Goal: Register for event/course

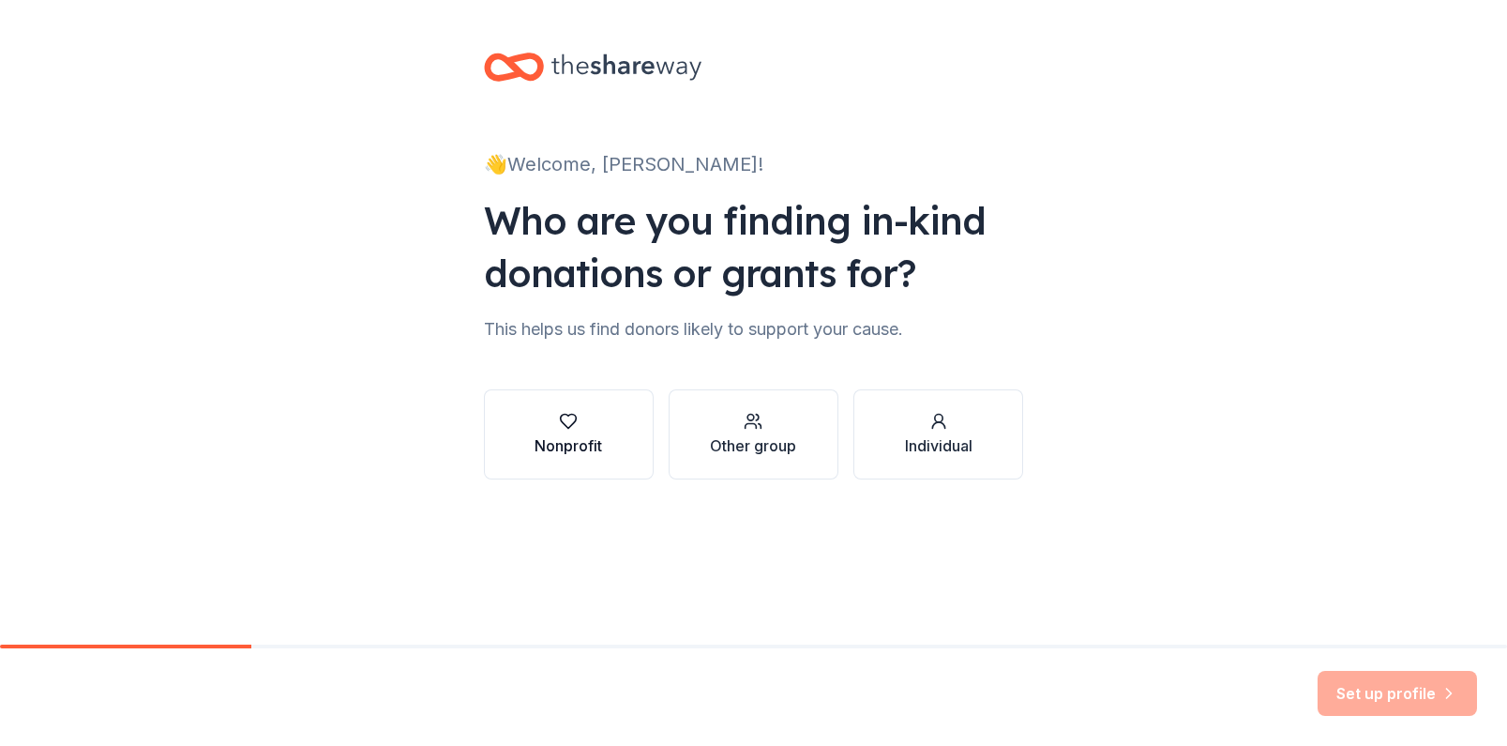
click at [590, 441] on div "Nonprofit" at bounding box center [569, 445] width 68 height 23
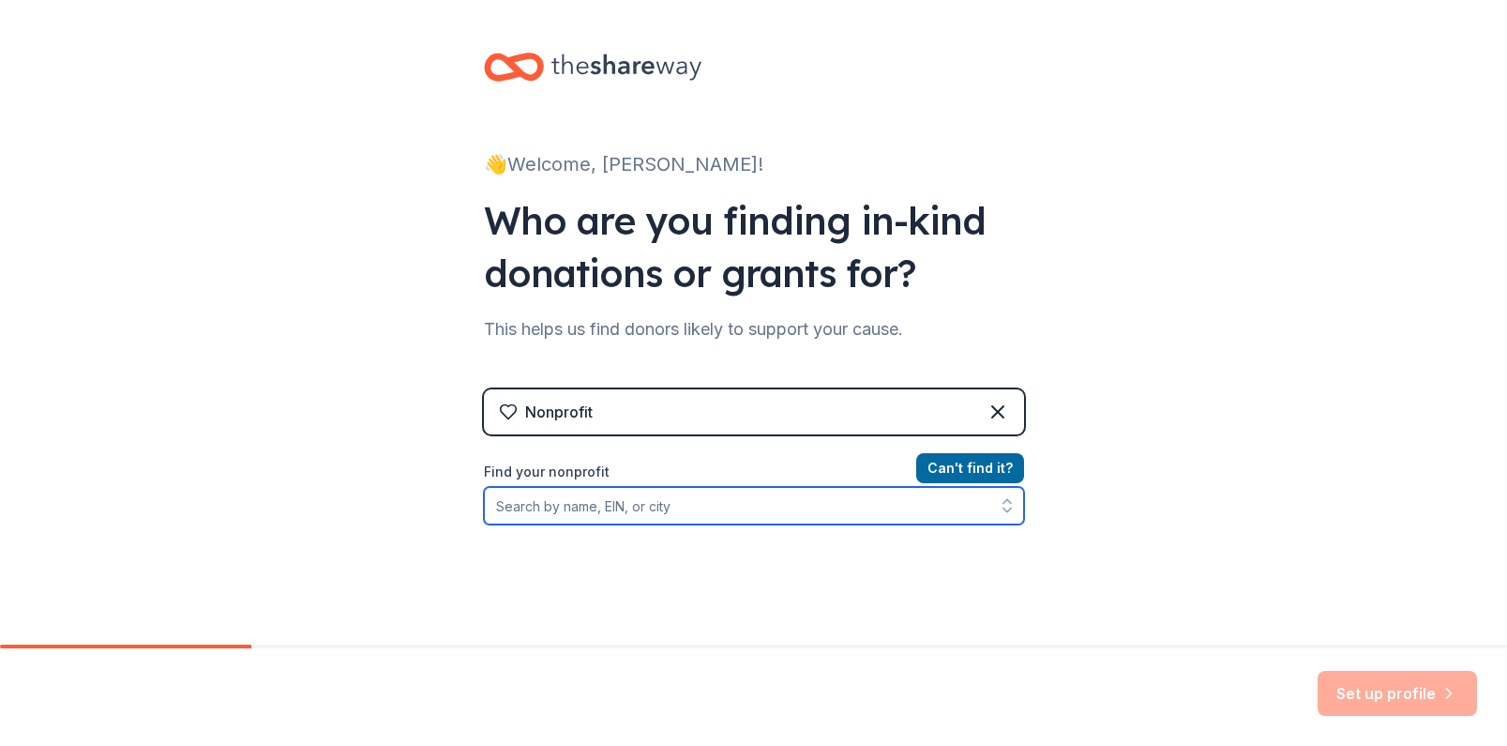
click at [725, 500] on input "Find your nonprofit" at bounding box center [754, 506] width 540 height 38
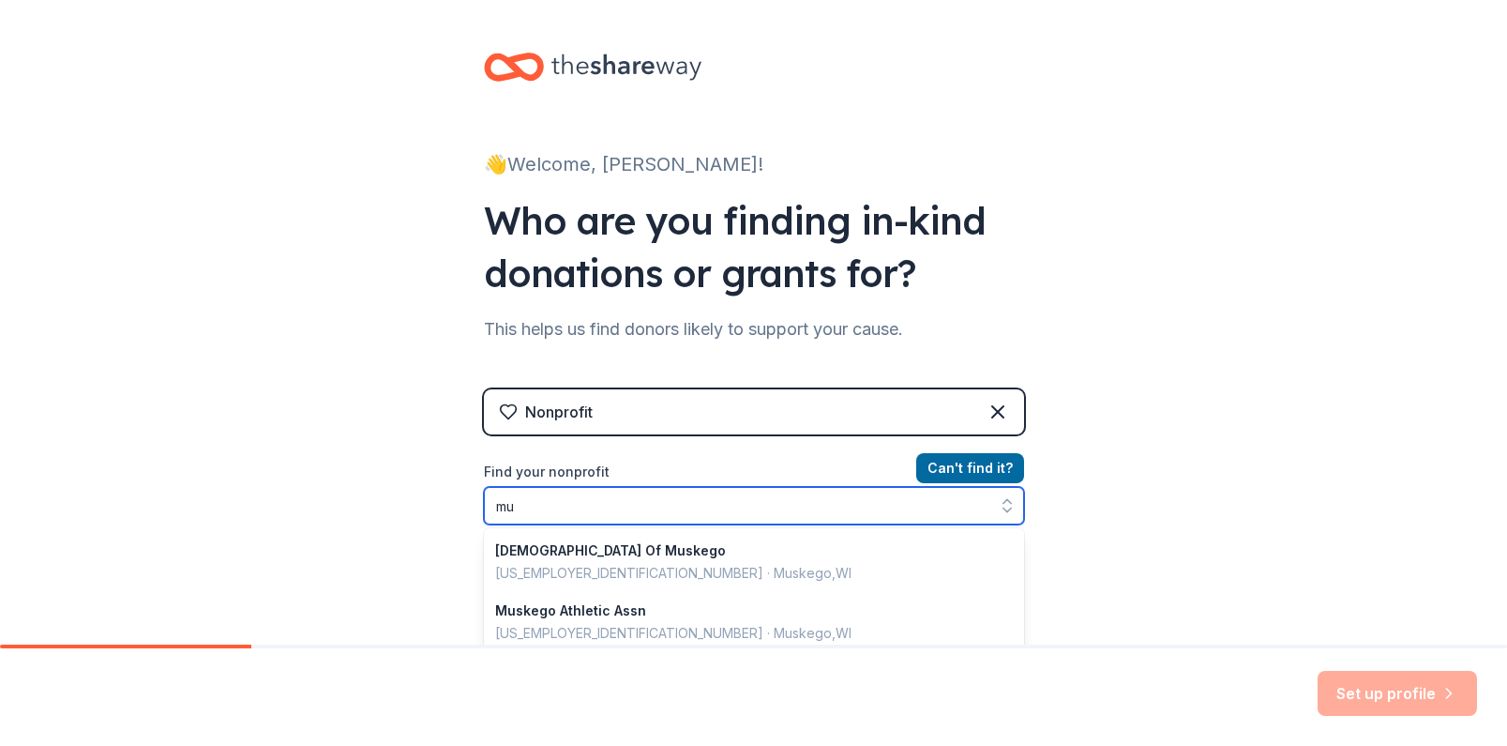
type input "m"
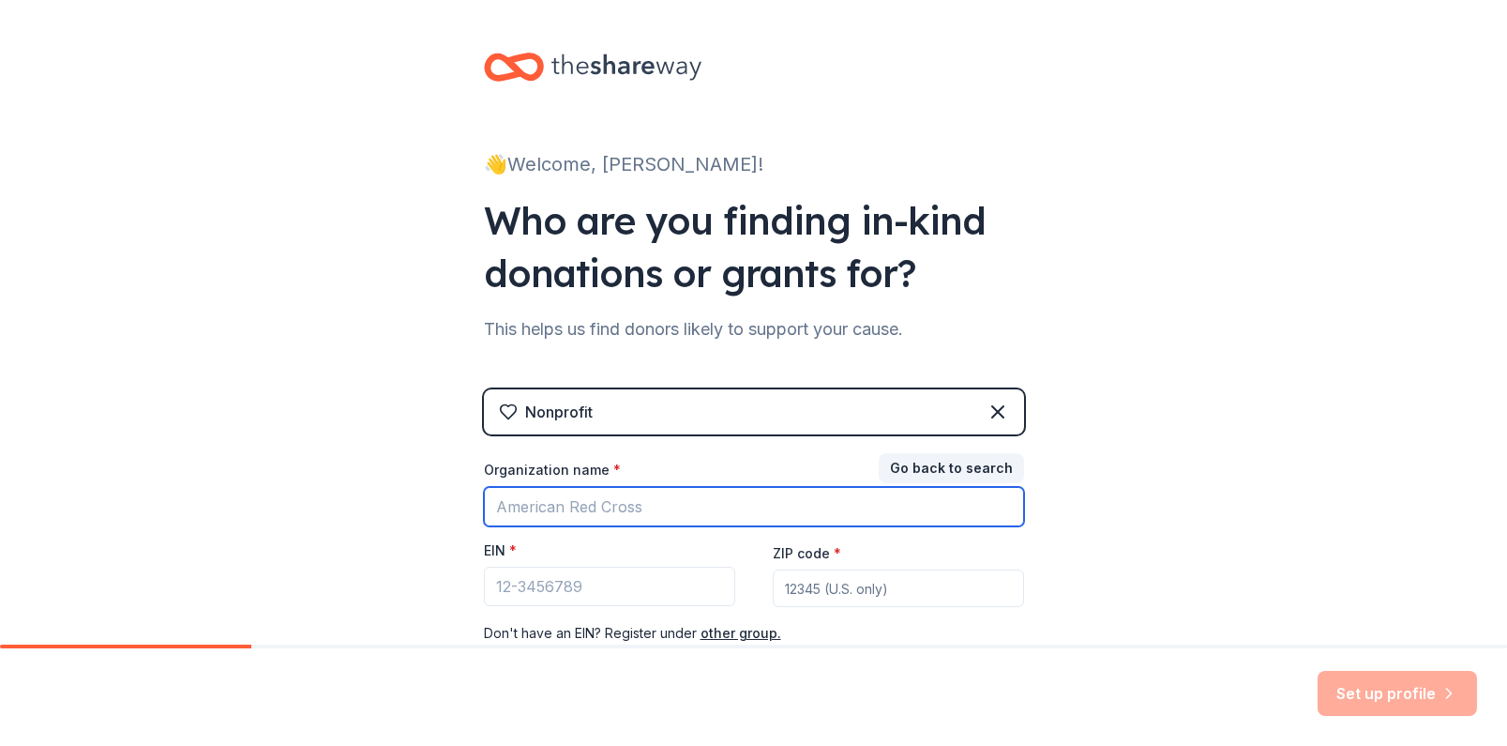
click at [645, 518] on input "Organization name *" at bounding box center [754, 506] width 540 height 39
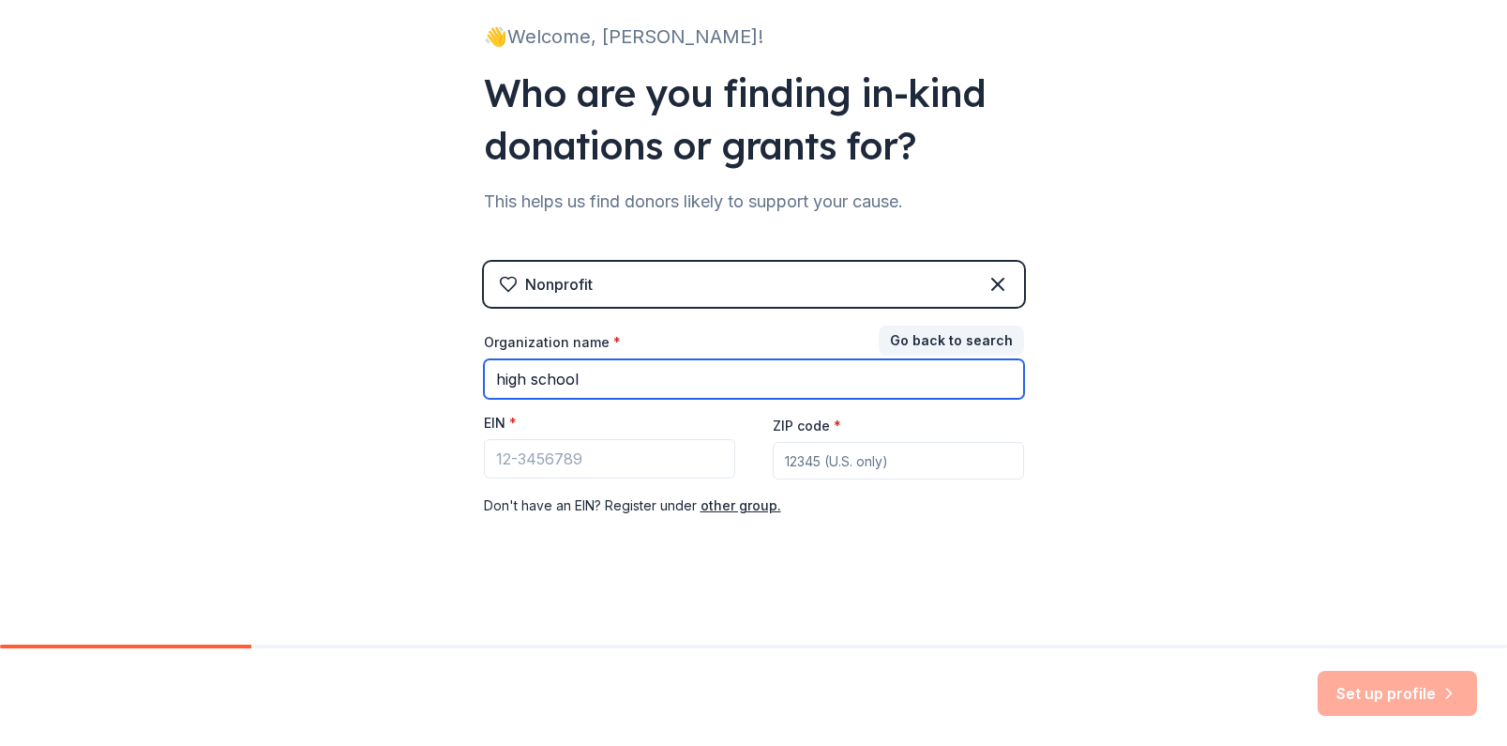
click at [587, 371] on input "high school" at bounding box center [754, 378] width 540 height 39
type input "[GEOGRAPHIC_DATA]"
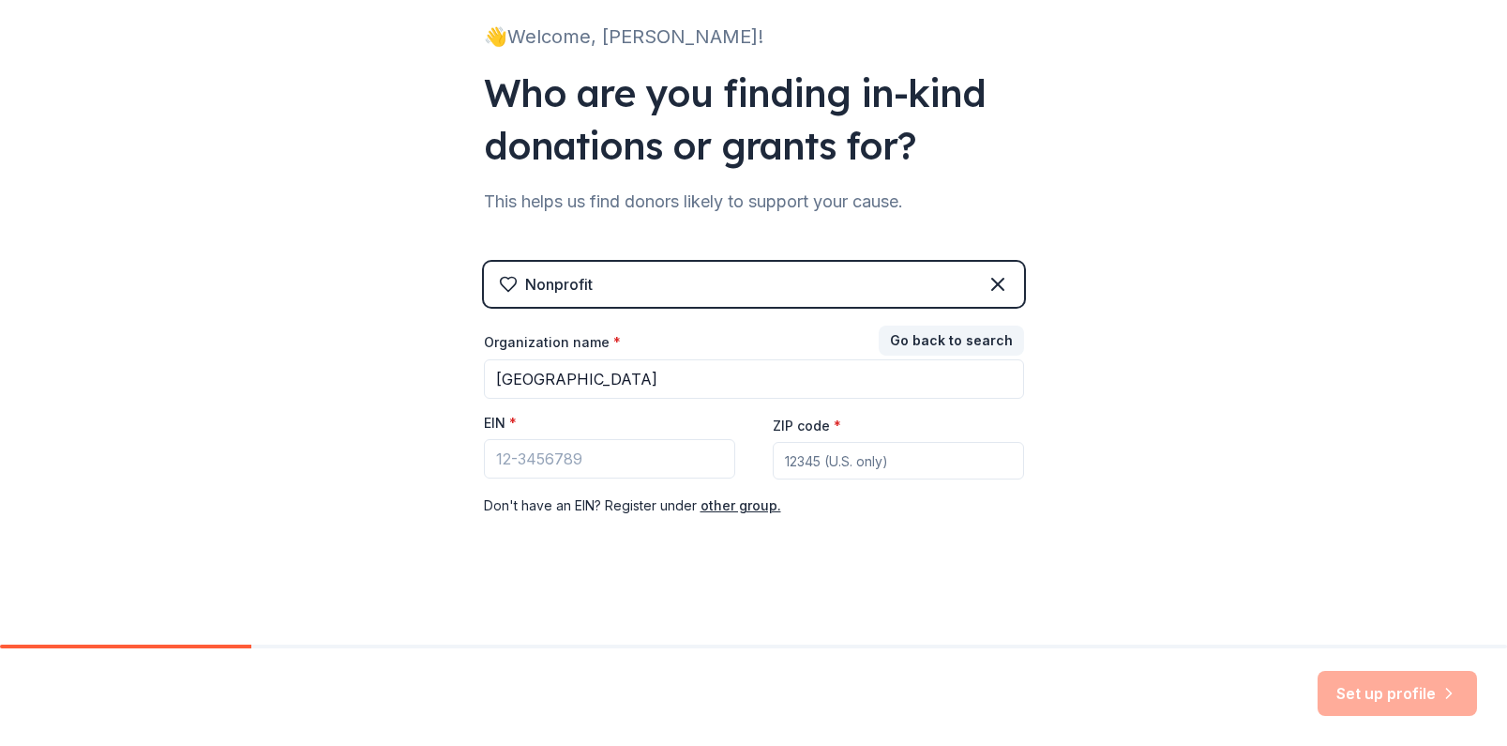
click at [1139, 462] on div "👋 Welcome, [PERSON_NAME]! Who are you finding in-kind donations or grants for? …" at bounding box center [753, 258] width 1507 height 772
click at [473, 466] on div "👋 Welcome, [PERSON_NAME]! Who are you finding in-kind donations or grants for? …" at bounding box center [754, 258] width 600 height 772
click at [628, 450] on input "EIN *" at bounding box center [609, 458] width 251 height 39
click at [907, 455] on input "ZIP code *" at bounding box center [898, 461] width 251 height 38
type input "53185"
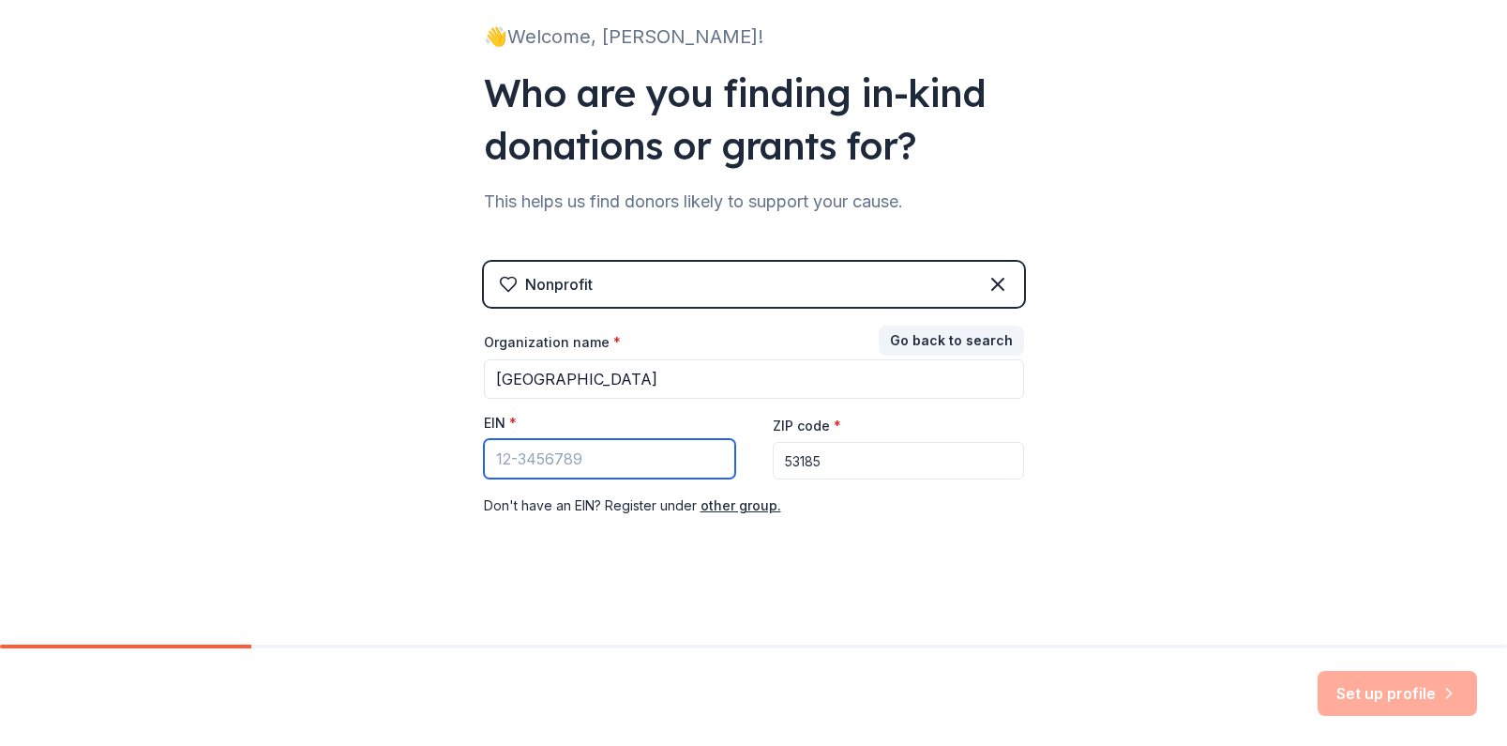
click at [680, 472] on input "EIN *" at bounding box center [609, 458] width 251 height 39
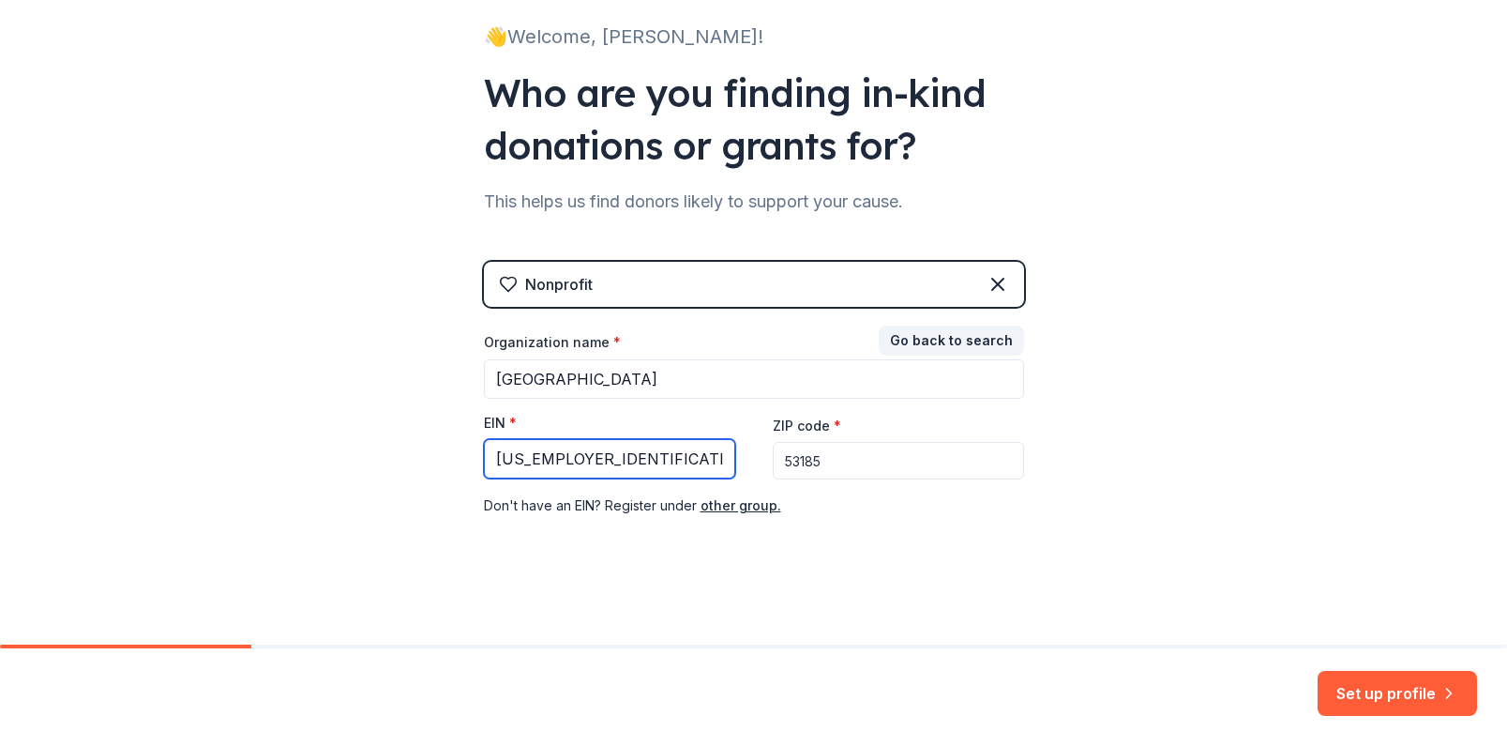
type input "[US_EMPLOYER_IDENTIFICATION_NUMBER]"
click at [825, 469] on input "53185" at bounding box center [898, 461] width 251 height 38
type input "53150"
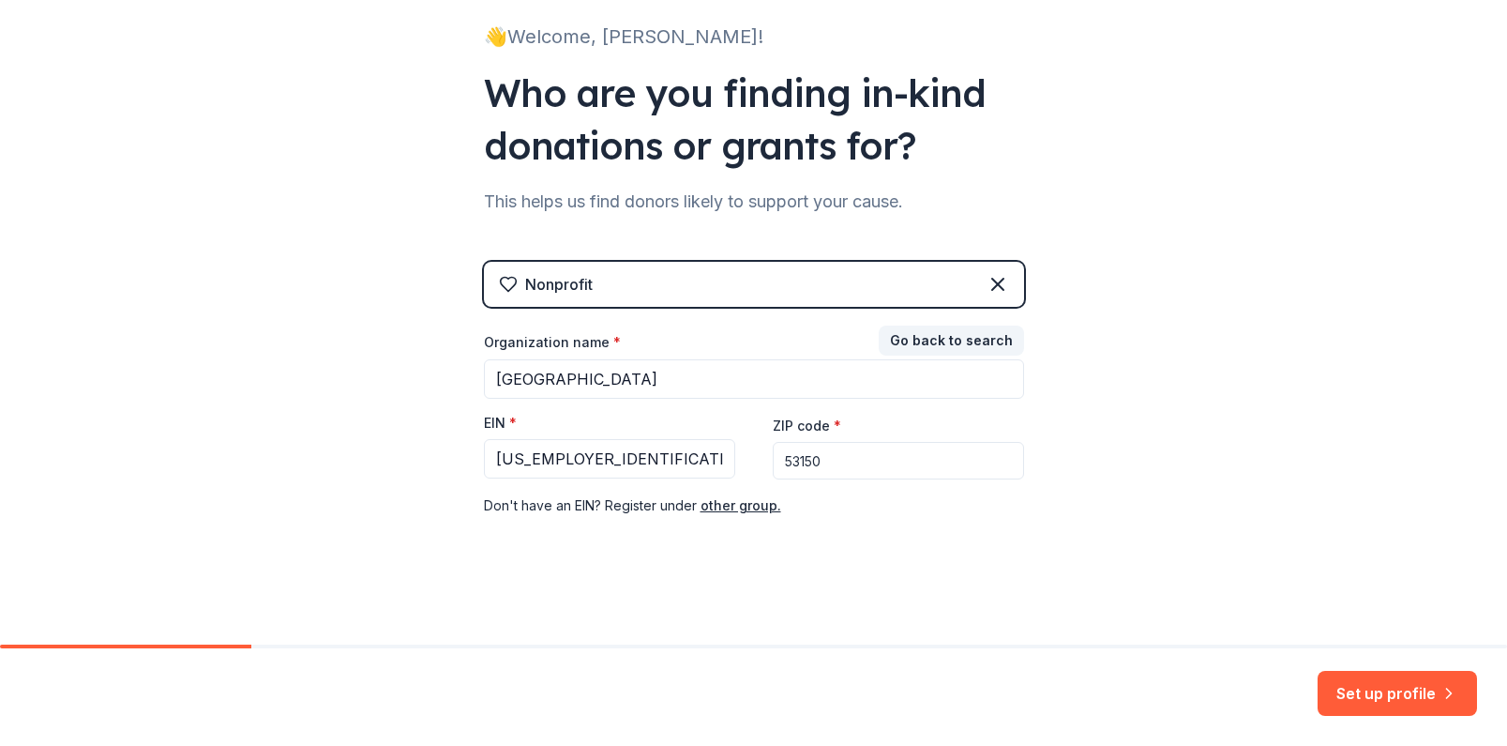
click at [988, 612] on div "👋 Welcome, [PERSON_NAME]! Who are you finding in-kind donations or grants for? …" at bounding box center [754, 258] width 600 height 772
click at [1447, 694] on icon "button" at bounding box center [1449, 693] width 19 height 19
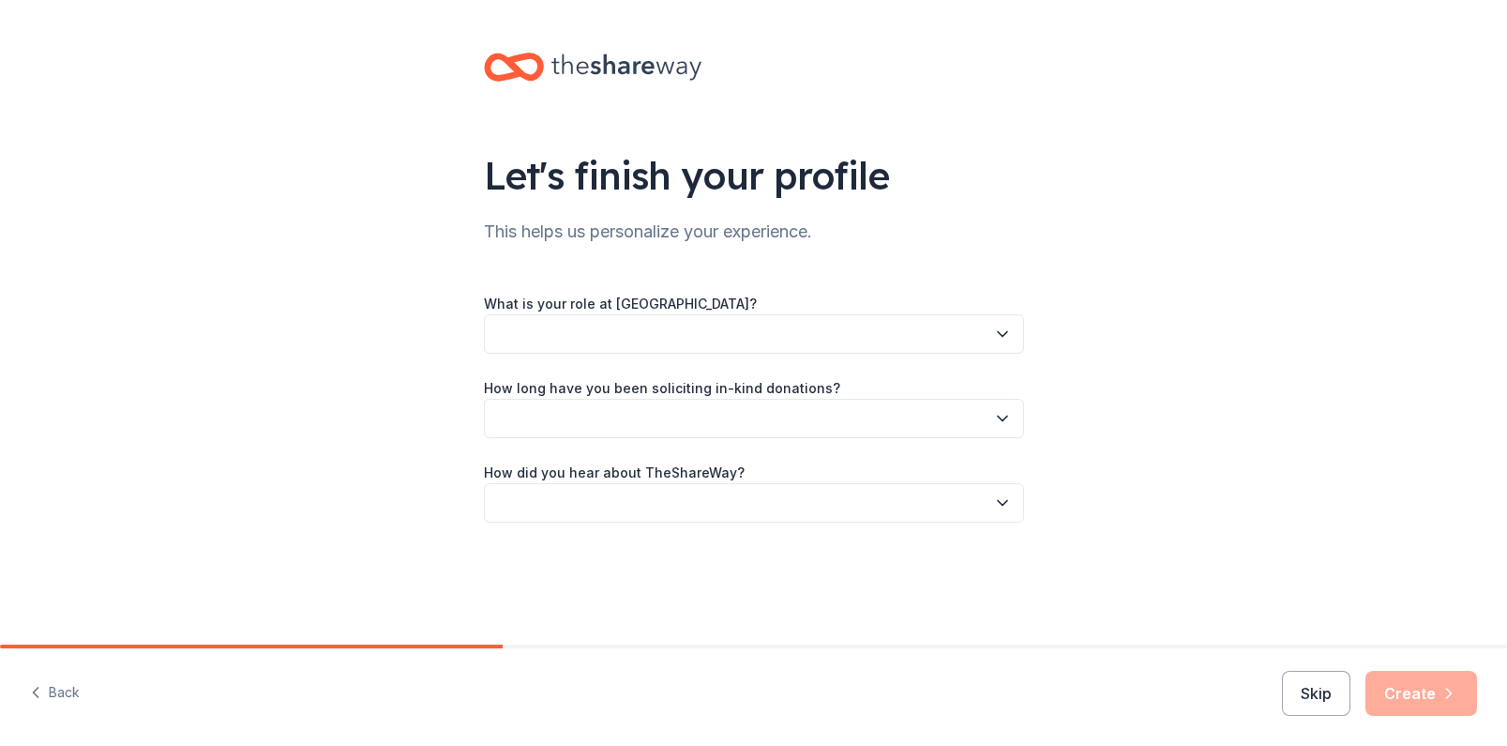
click at [660, 340] on button "button" at bounding box center [754, 333] width 540 height 39
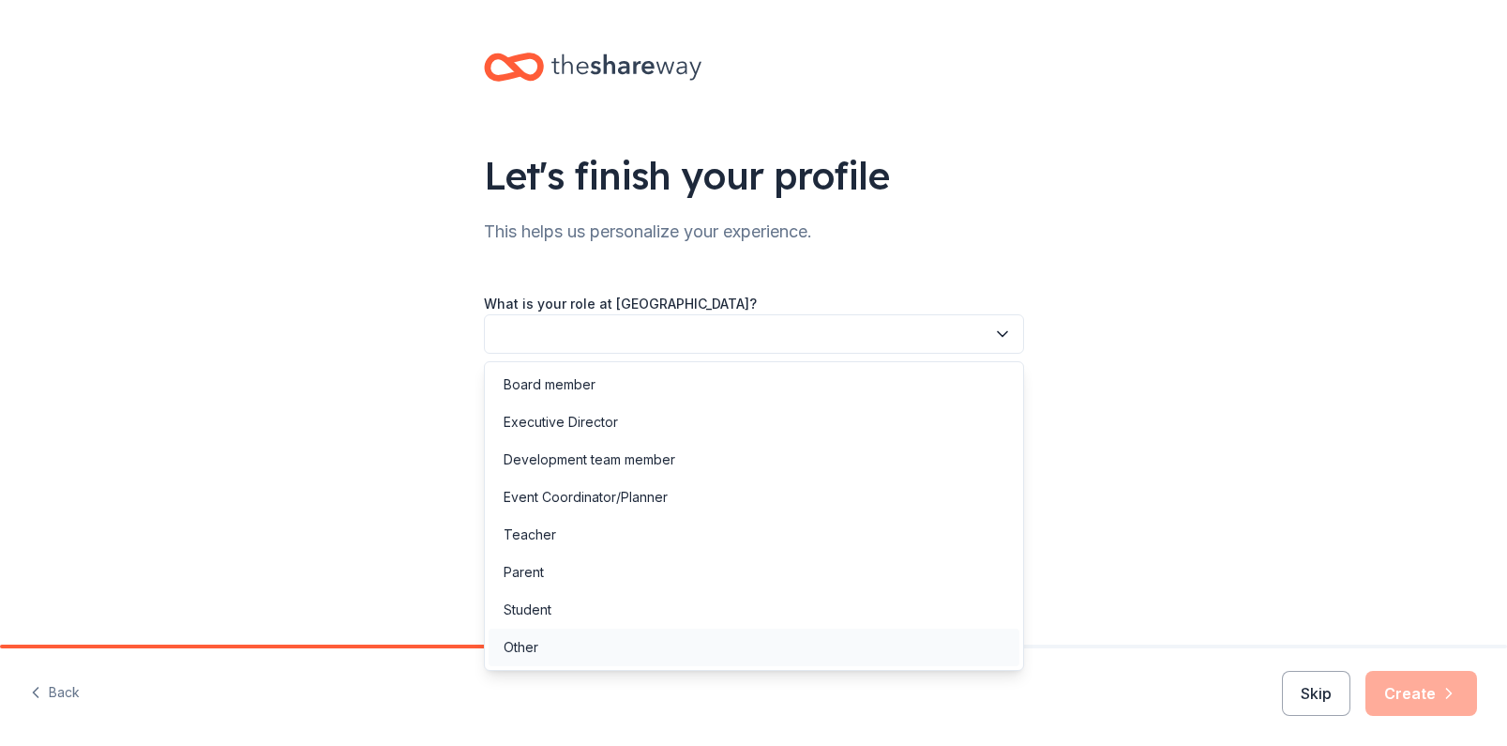
click at [617, 645] on div "Other" at bounding box center [754, 647] width 531 height 38
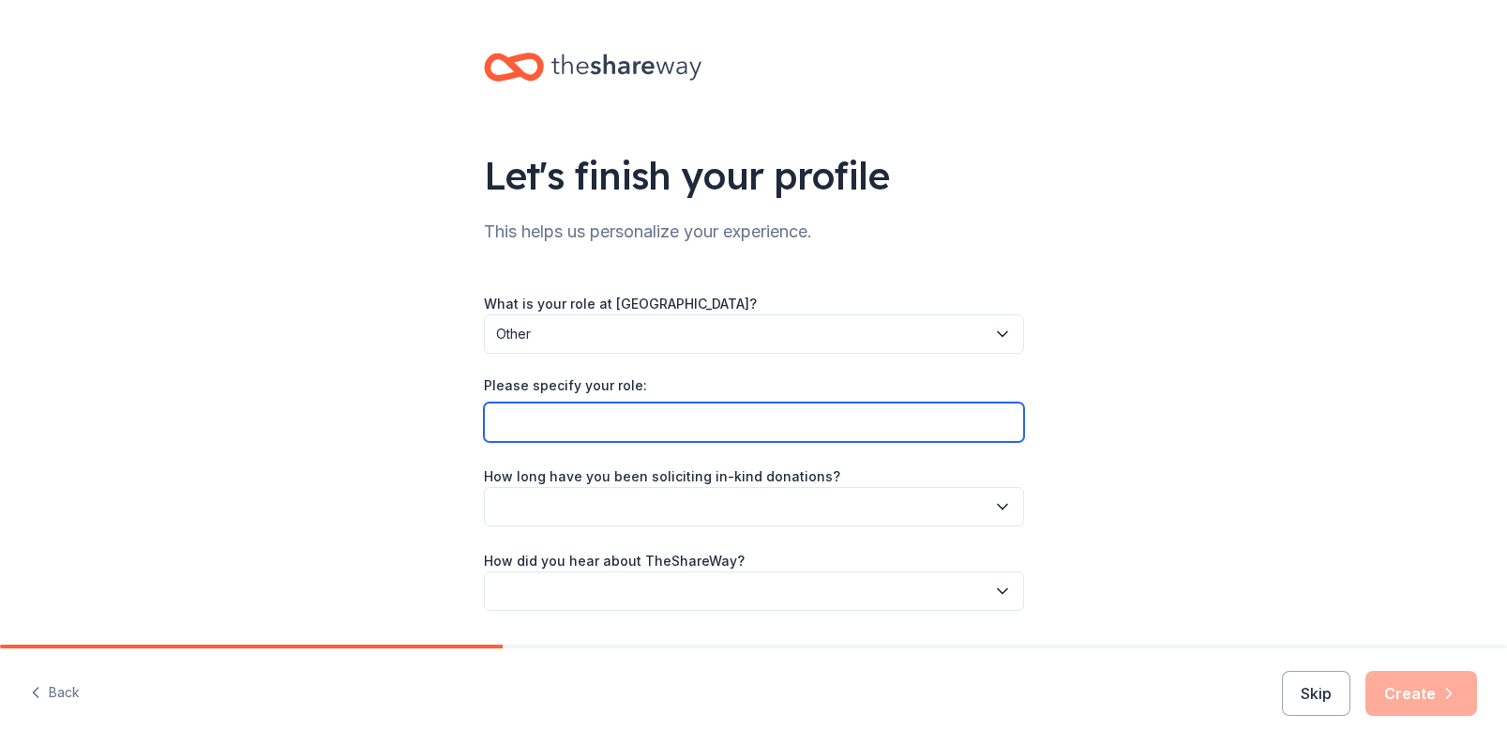
click at [629, 424] on input "Please specify your role:" at bounding box center [754, 421] width 540 height 39
click at [565, 429] on input "School Counselor and Club" at bounding box center [754, 421] width 540 height 39
click at [565, 428] on input "School Counselor and Club" at bounding box center [754, 421] width 540 height 39
click at [755, 423] on input "School Counselor and Club" at bounding box center [754, 421] width 540 height 39
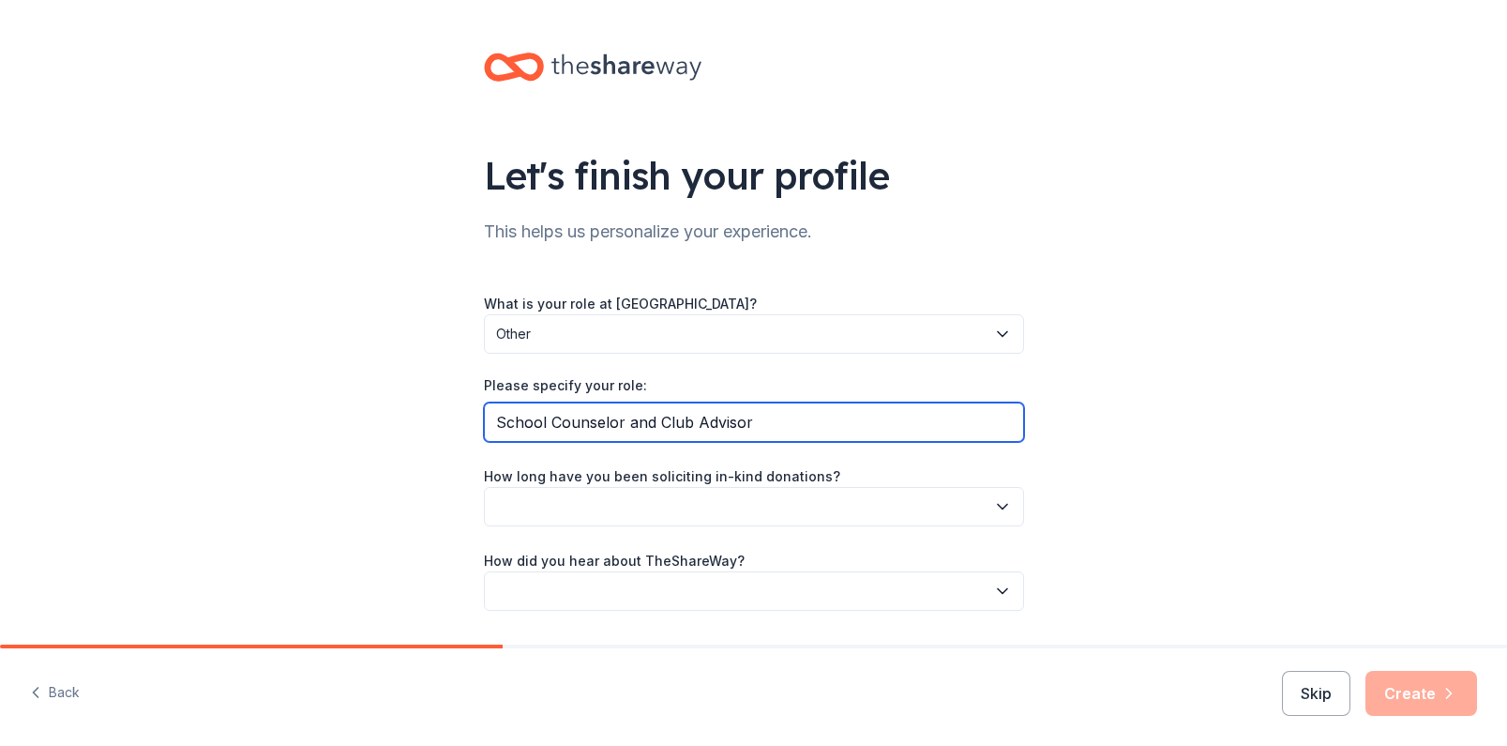
type input "School Counselor and Club Advisor"
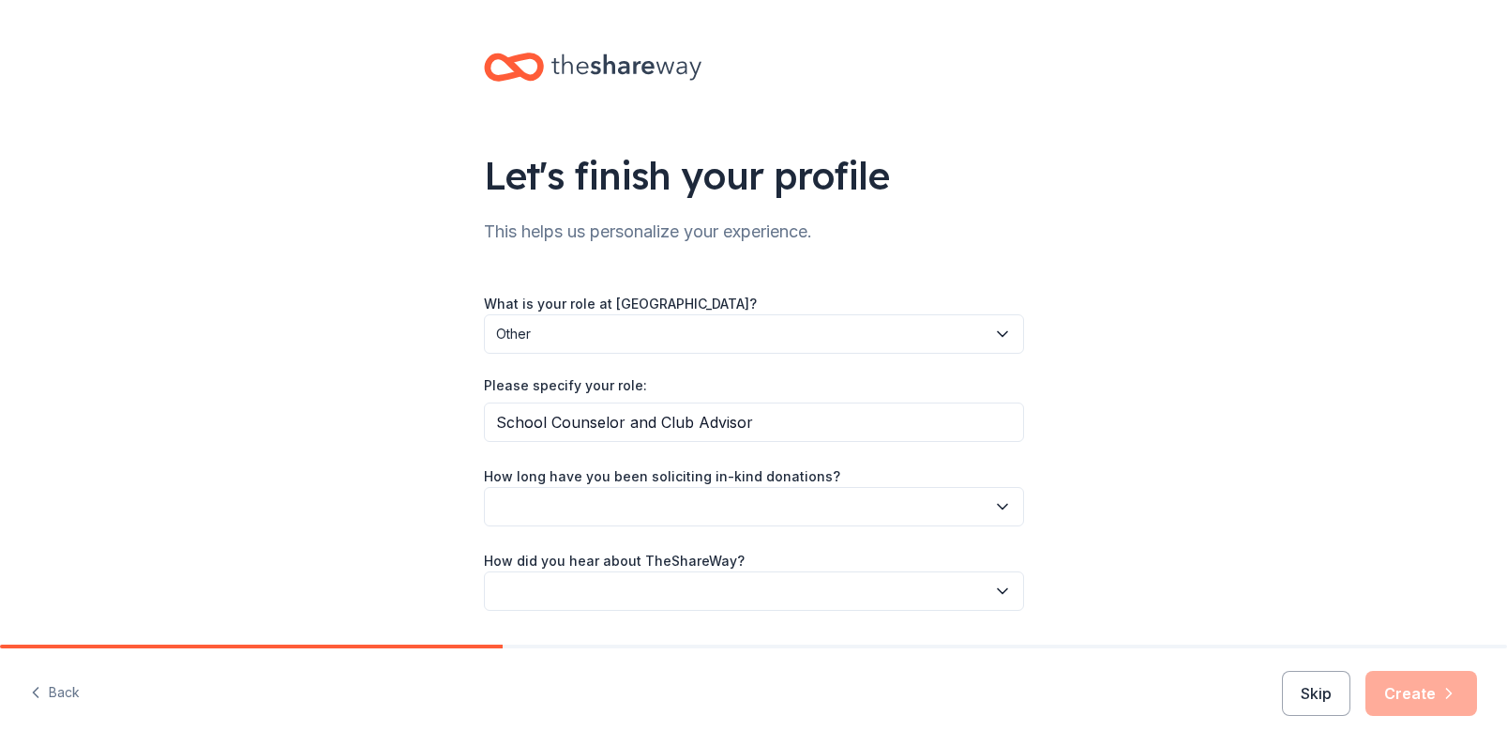
click at [600, 509] on button "button" at bounding box center [754, 506] width 540 height 39
click at [597, 584] on div "1 to 2 years" at bounding box center [754, 595] width 531 height 38
click at [426, 459] on div "Let's finish your profile This helps us personalize your experience. What is yo…" at bounding box center [753, 350] width 1507 height 701
click at [511, 503] on span "1 to 2 years" at bounding box center [741, 506] width 490 height 23
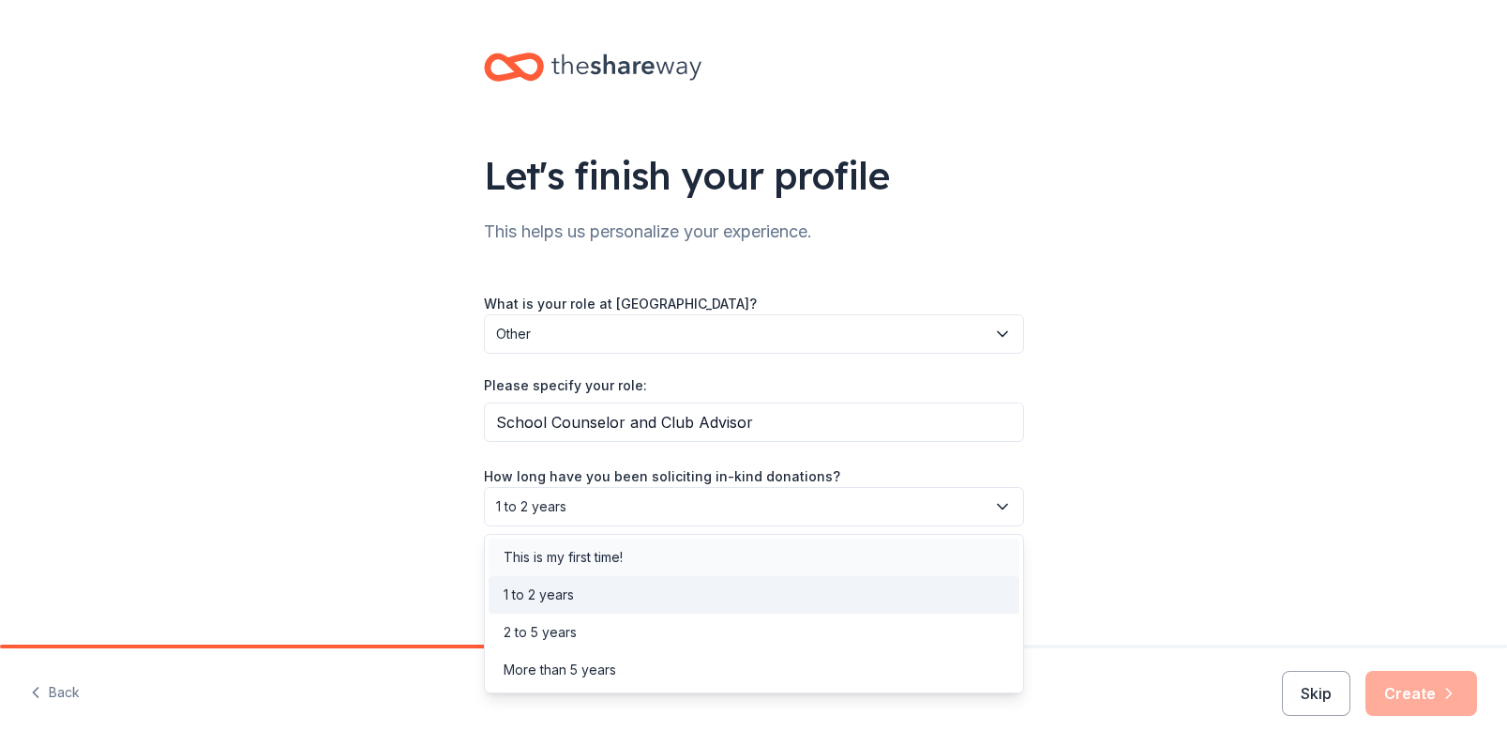
click at [537, 559] on div "This is my first time!" at bounding box center [563, 557] width 119 height 23
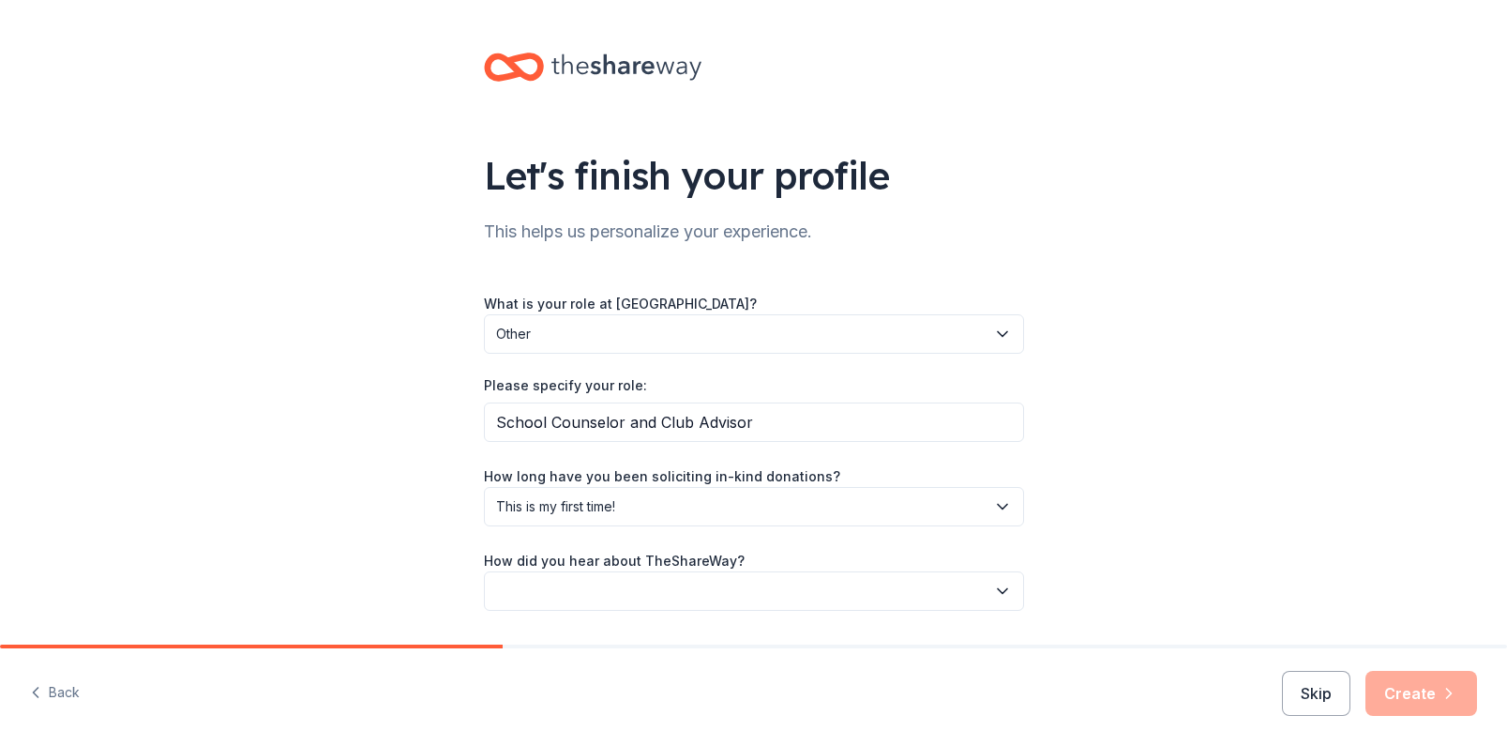
click at [440, 522] on div "Let's finish your profile This helps us personalize your experience. What is yo…" at bounding box center [753, 350] width 1507 height 701
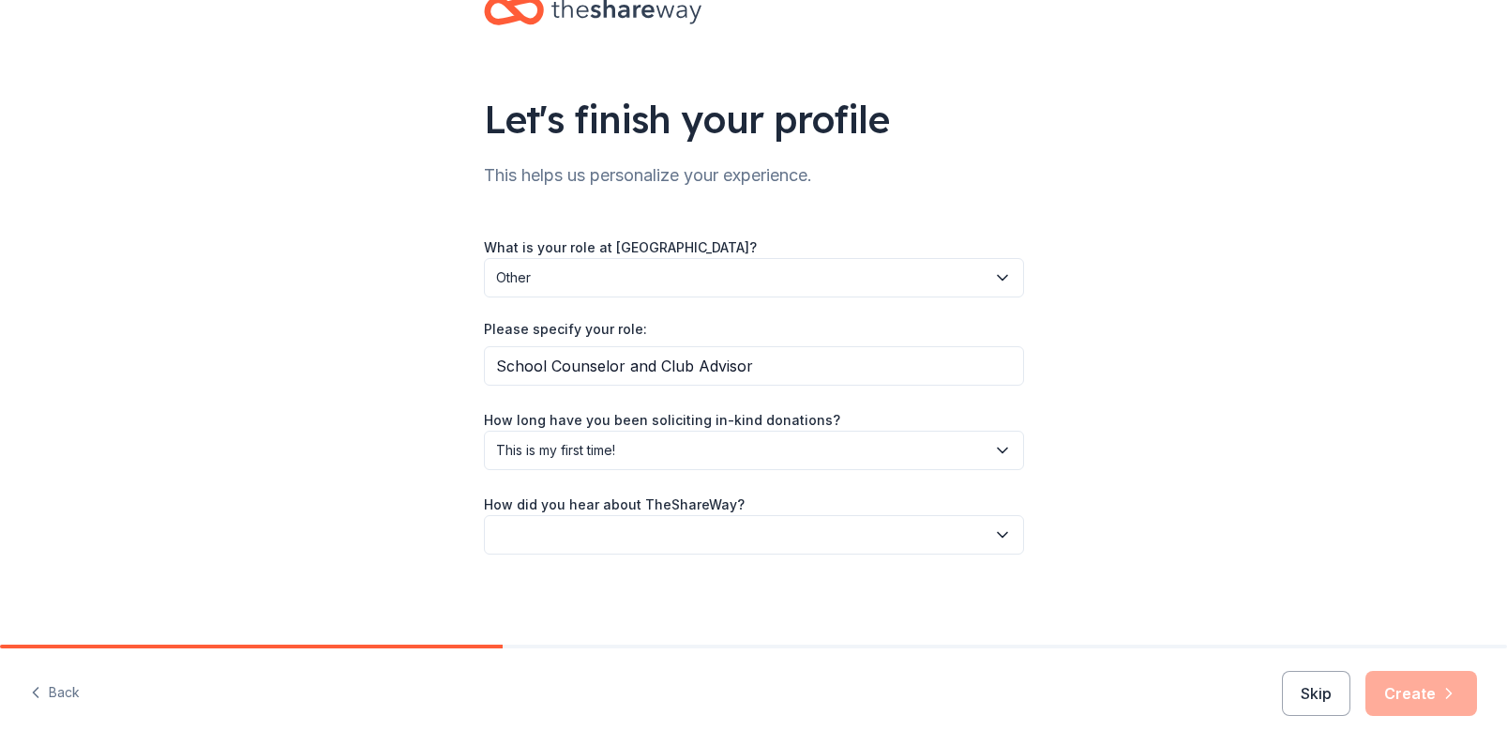
click at [621, 526] on button "button" at bounding box center [754, 534] width 540 height 39
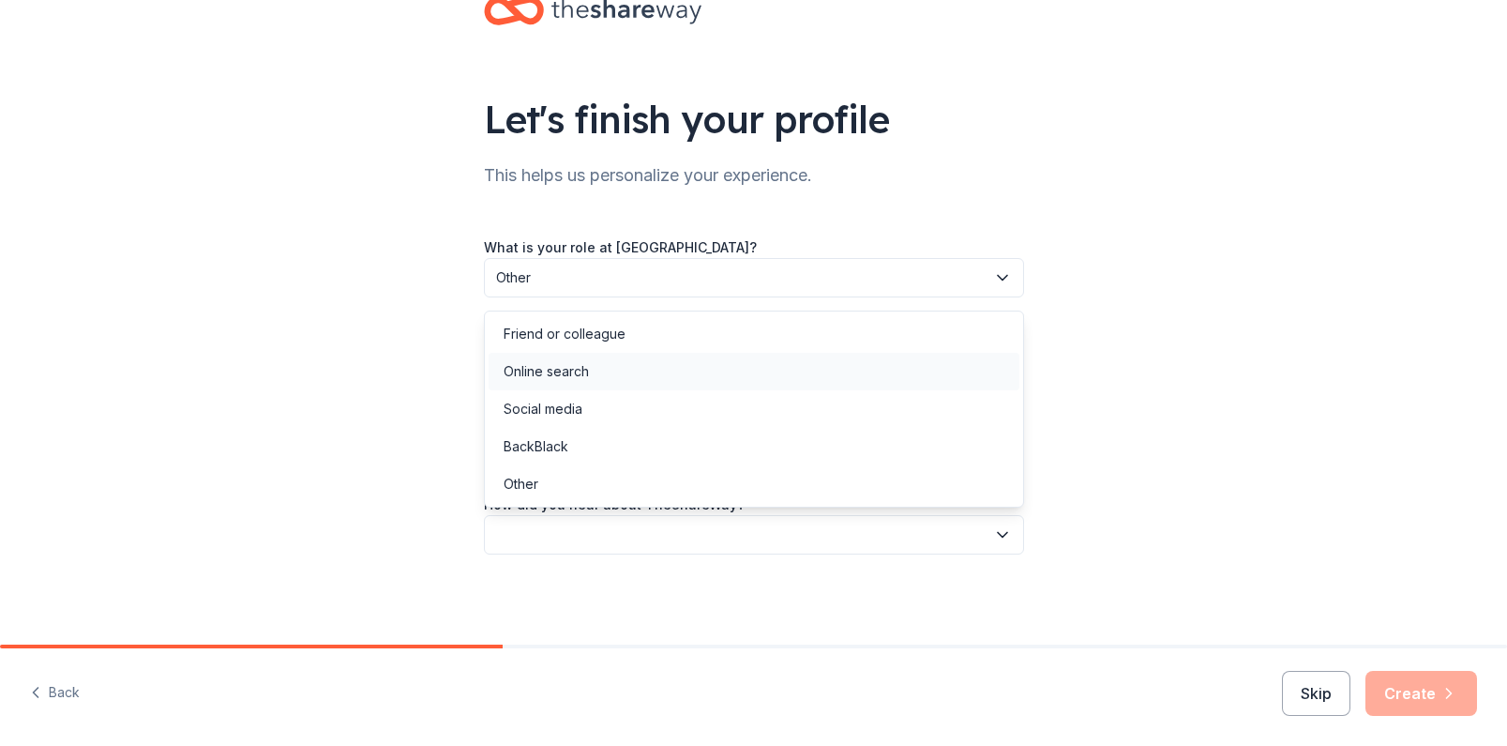
click at [589, 368] on div "Online search" at bounding box center [754, 372] width 531 height 38
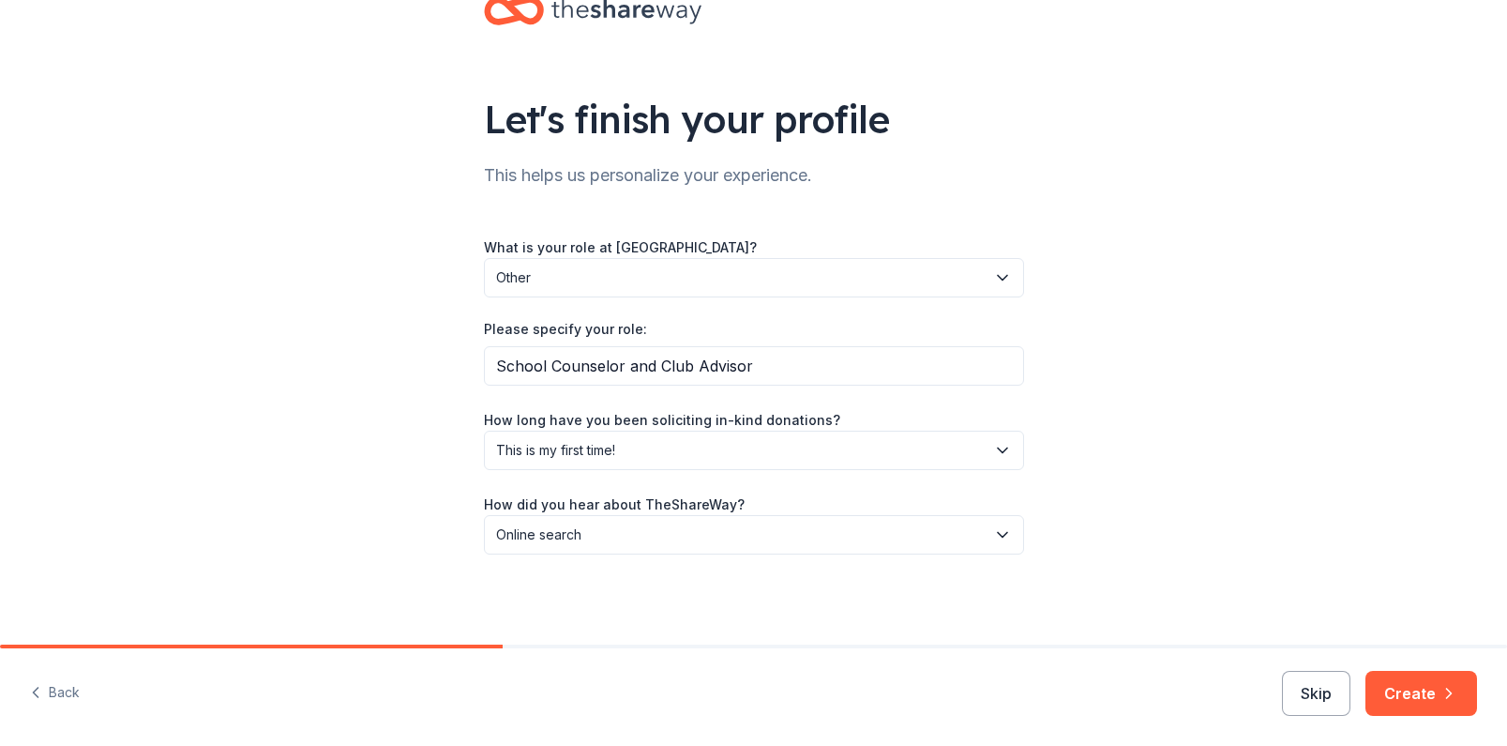
click at [447, 489] on div "Let's finish your profile This helps us personalize your experience. What is yo…" at bounding box center [753, 294] width 1507 height 701
click at [1396, 673] on button "Create" at bounding box center [1422, 693] width 112 height 45
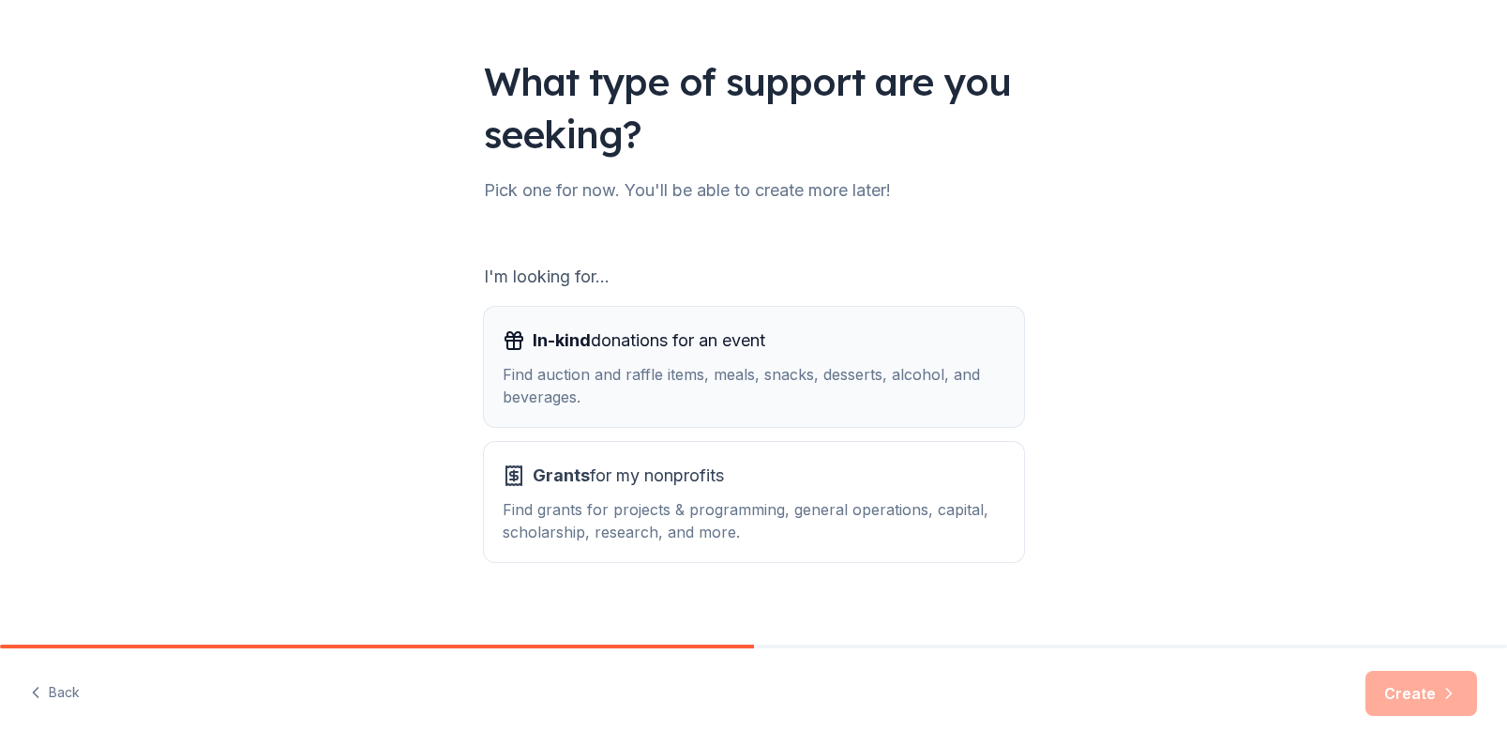
scroll to position [113, 0]
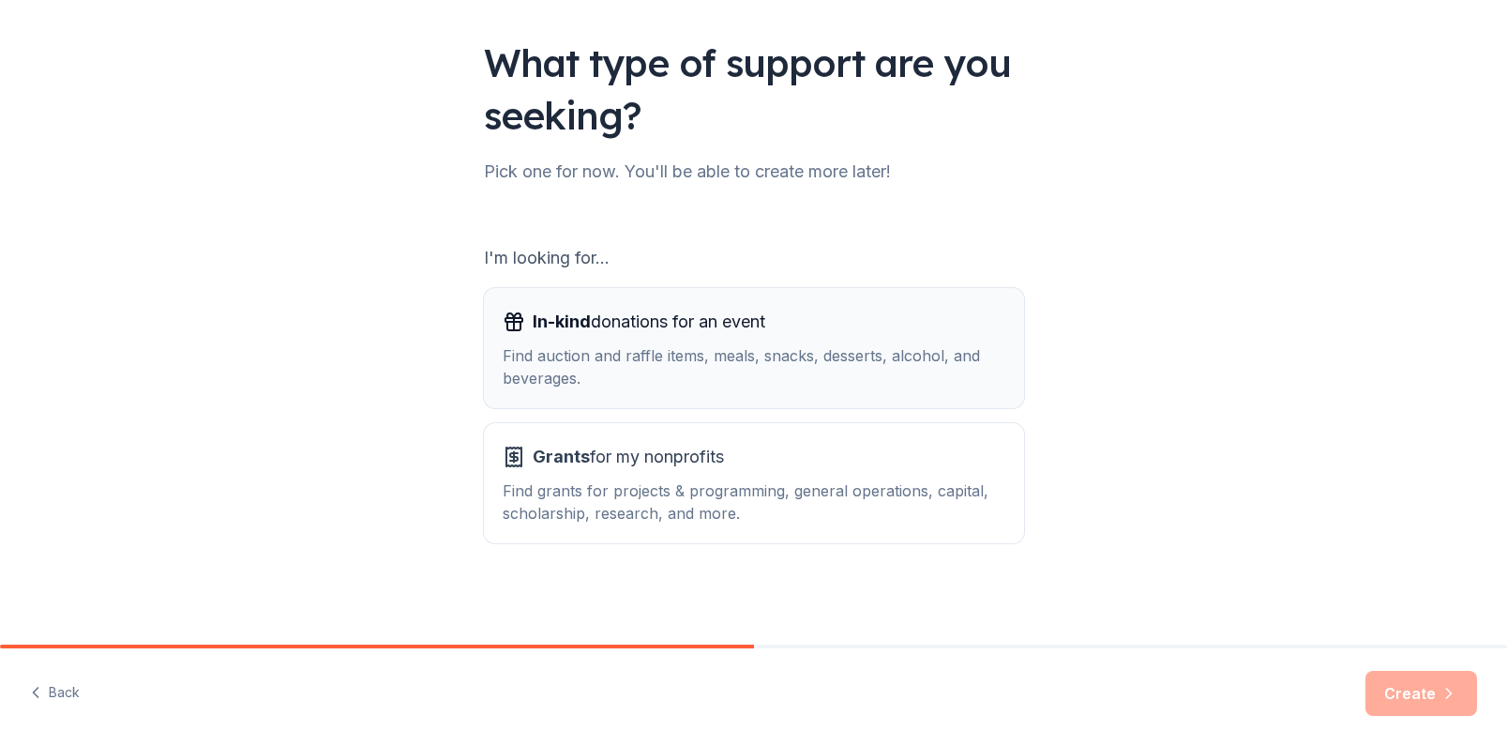
click at [672, 360] on div "Find auction and raffle items, meals, snacks, desserts, alcohol, and beverages." at bounding box center [754, 366] width 503 height 45
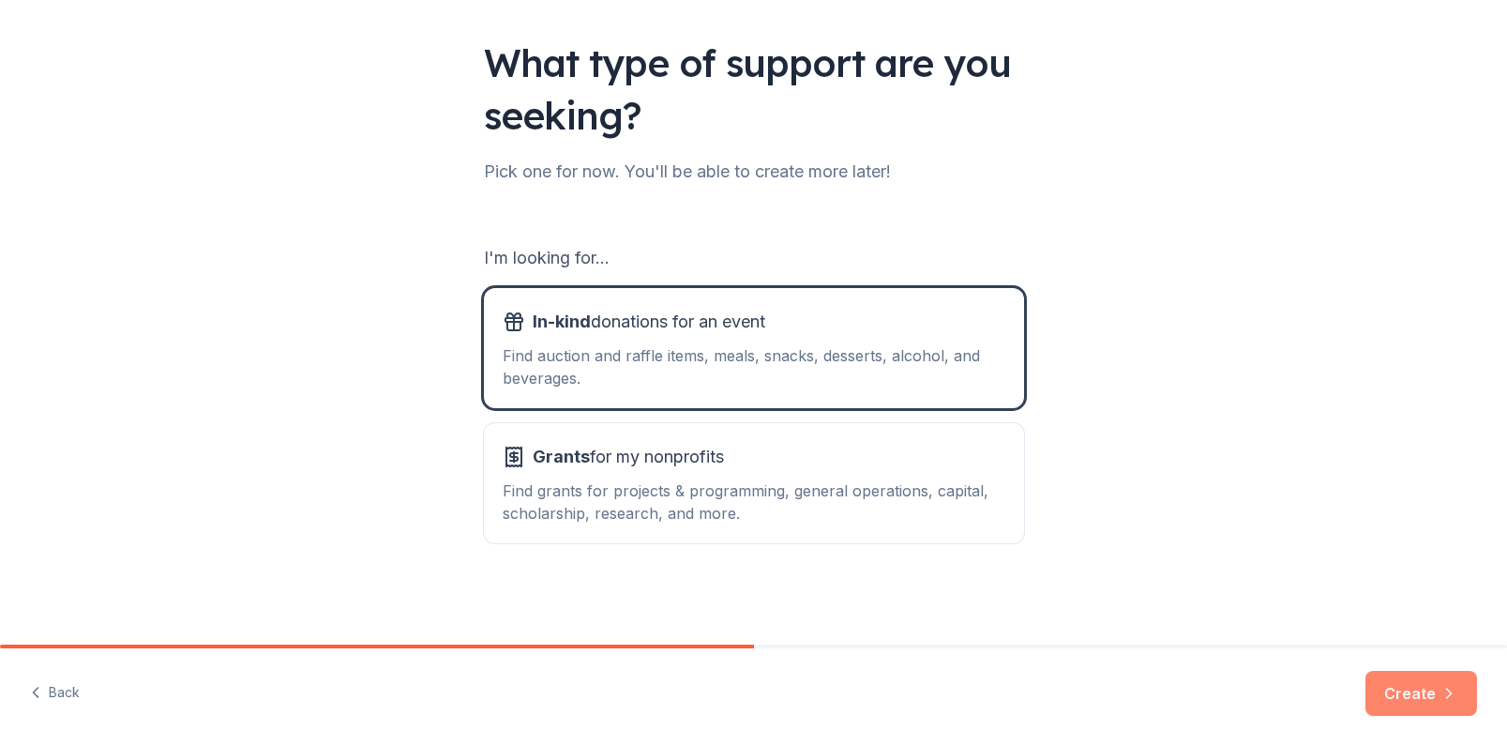
click at [1441, 694] on icon "button" at bounding box center [1449, 693] width 19 height 19
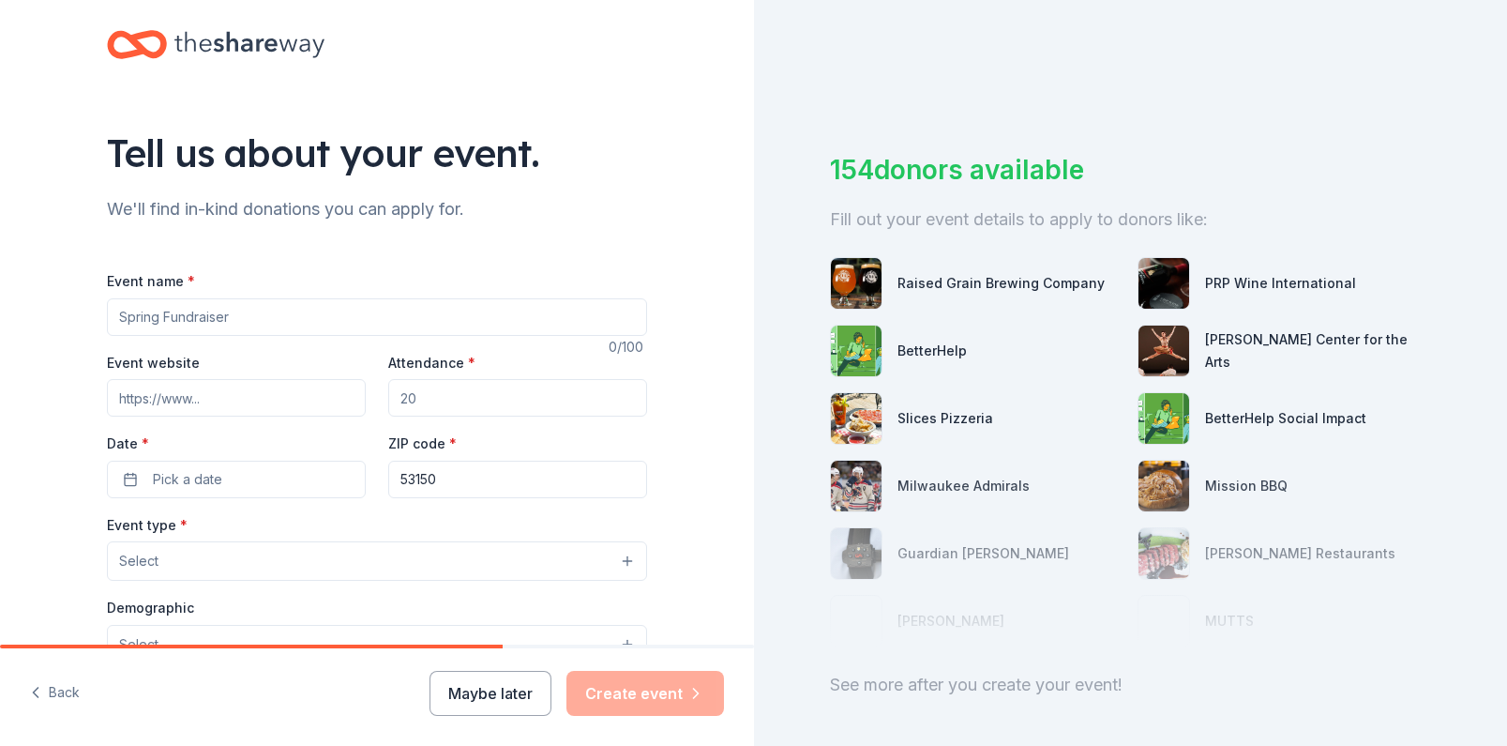
scroll to position [26, 0]
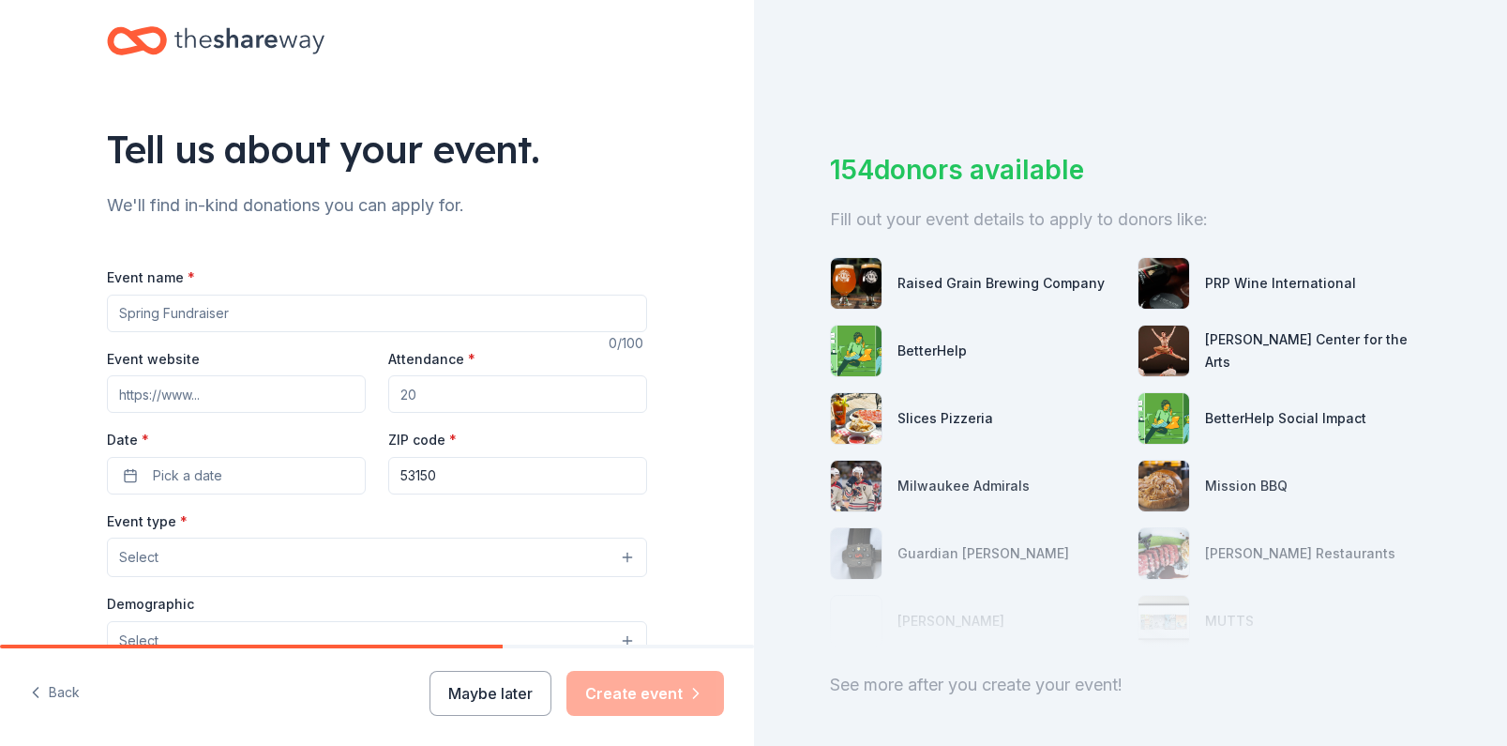
click at [159, 321] on input "Event name *" at bounding box center [377, 314] width 540 height 38
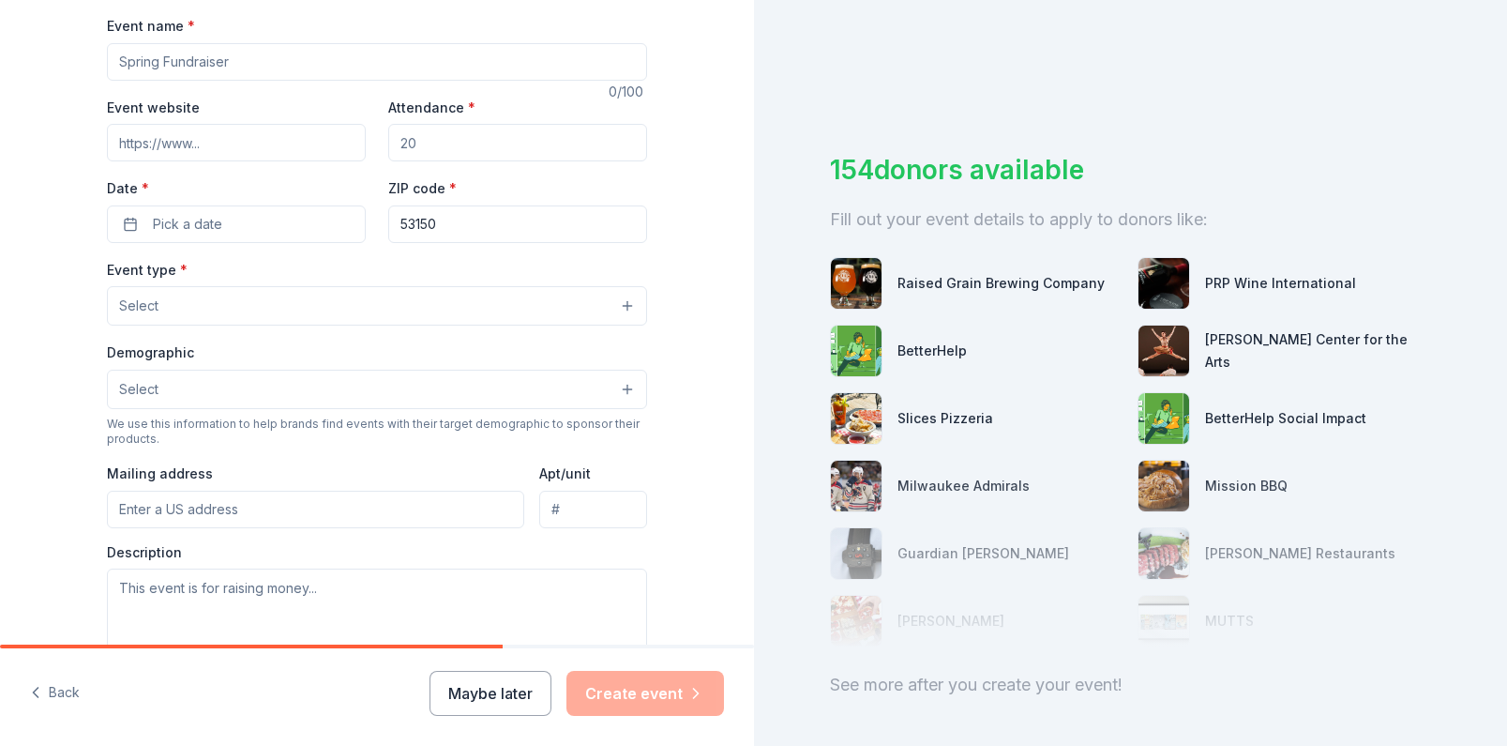
scroll to position [0, 0]
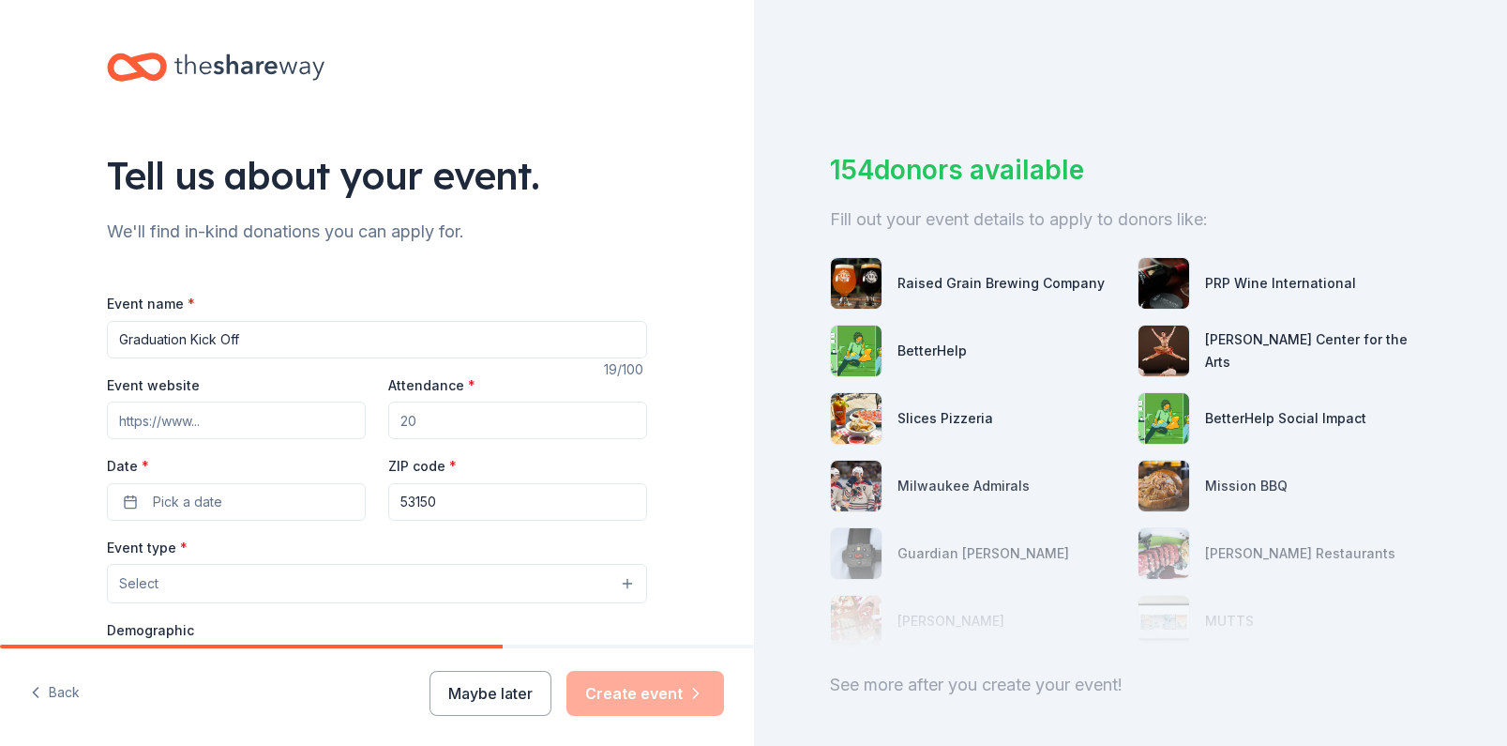
click at [184, 340] on input "Graduation Kick Off" at bounding box center [377, 340] width 540 height 38
type input "12th Grade Meetings"
click at [219, 422] on input "Event website" at bounding box center [236, 420] width 259 height 38
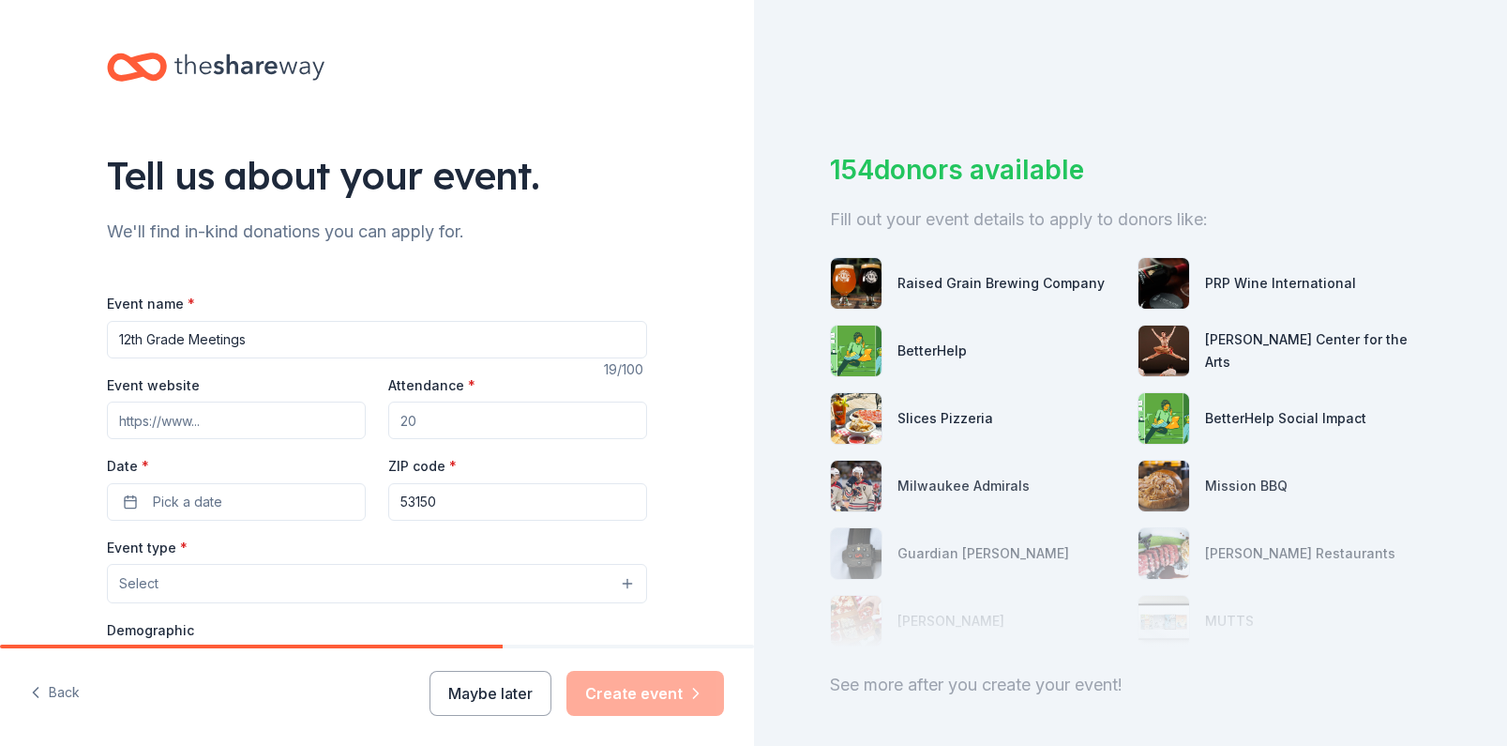
click at [436, 420] on input "Attendance *" at bounding box center [517, 420] width 259 height 38
type input "3"
type input "330"
click at [61, 480] on div "Tell us about your event. We'll find in-kind donations you can apply for. Event…" at bounding box center [377, 624] width 754 height 1248
click at [338, 505] on button "Pick a date" at bounding box center [236, 502] width 259 height 38
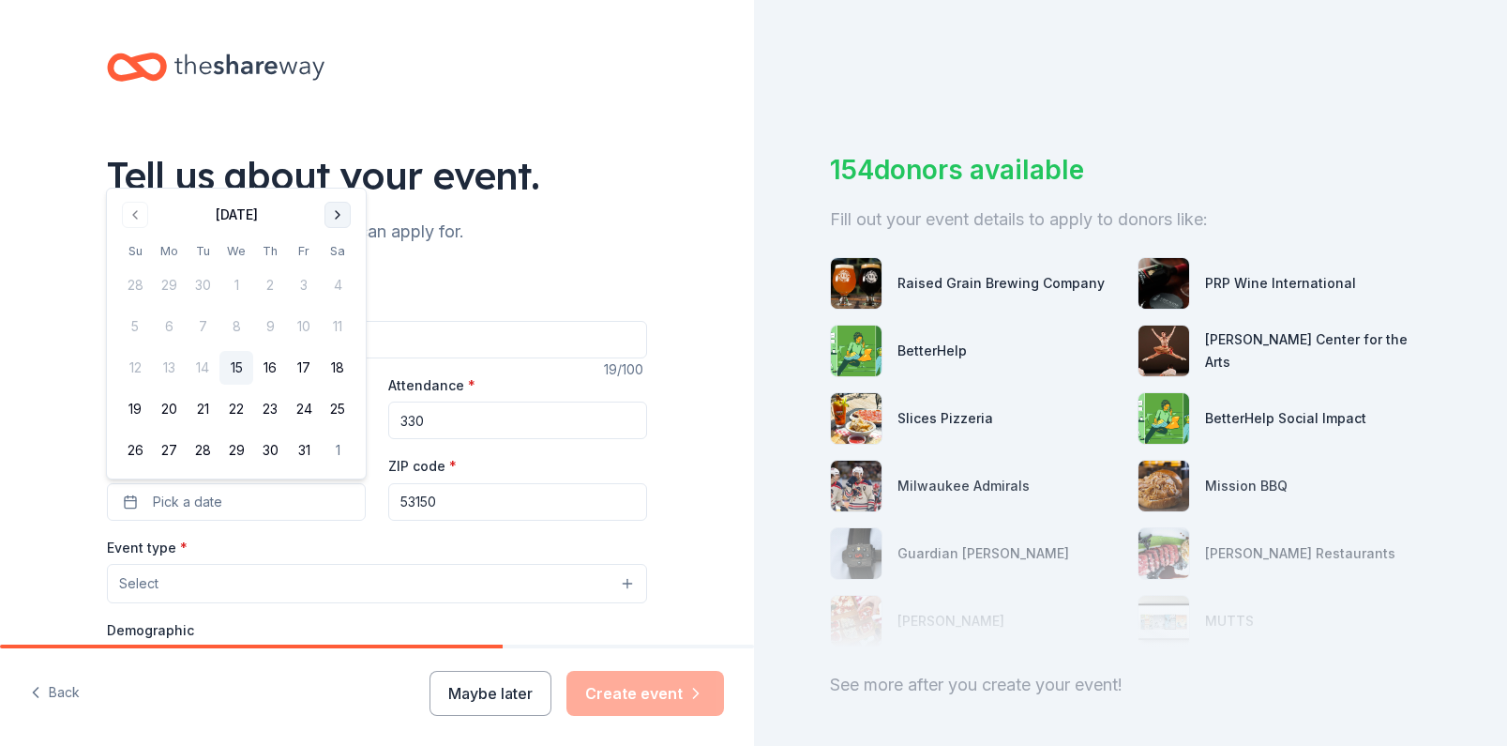
click at [343, 212] on button "Go to next month" at bounding box center [338, 215] width 26 height 26
click at [343, 179] on button "Go to next month" at bounding box center [338, 173] width 26 height 26
click at [343, 179] on div "Tell us about your event." at bounding box center [377, 175] width 540 height 53
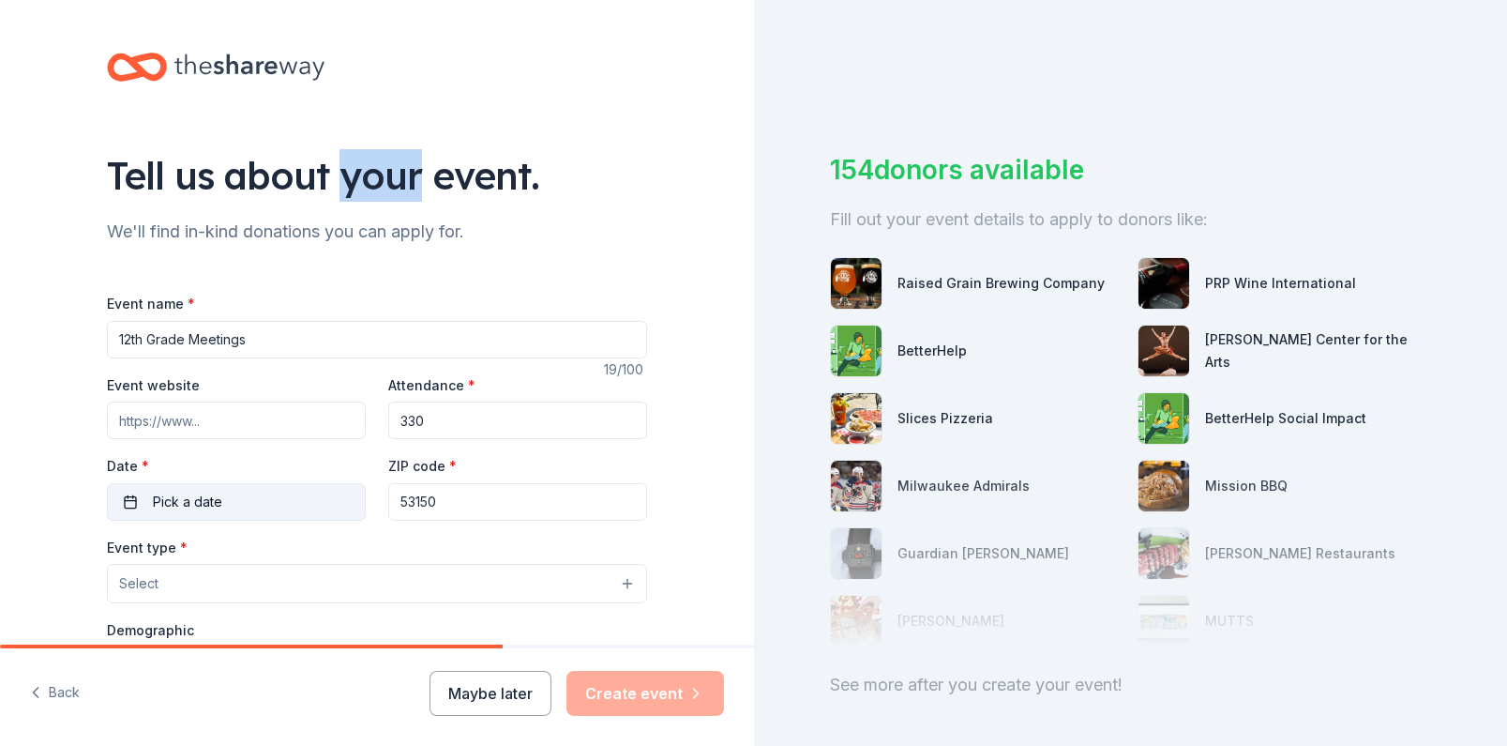
click at [252, 495] on button "Pick a date" at bounding box center [236, 502] width 259 height 38
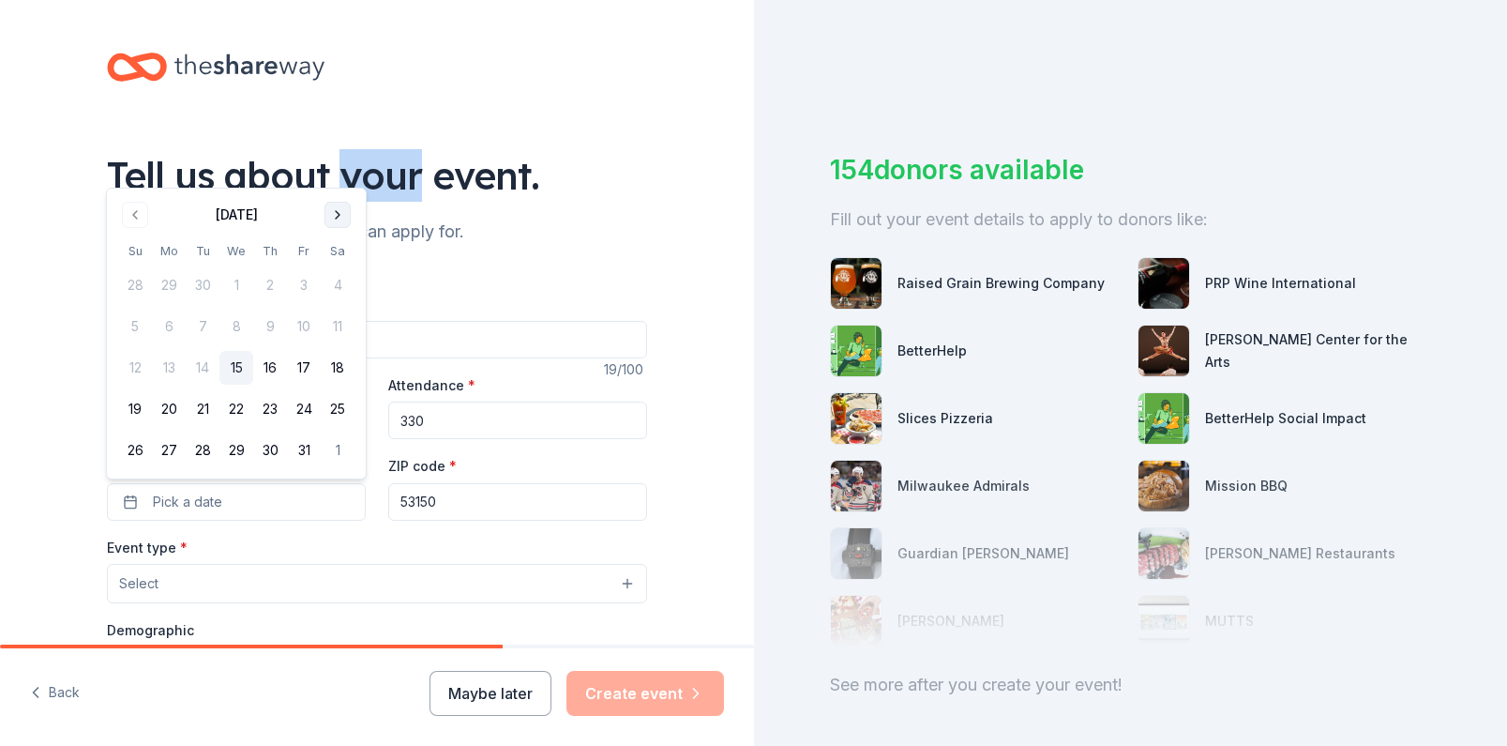
click at [338, 214] on button "Go to next month" at bounding box center [338, 215] width 26 height 26
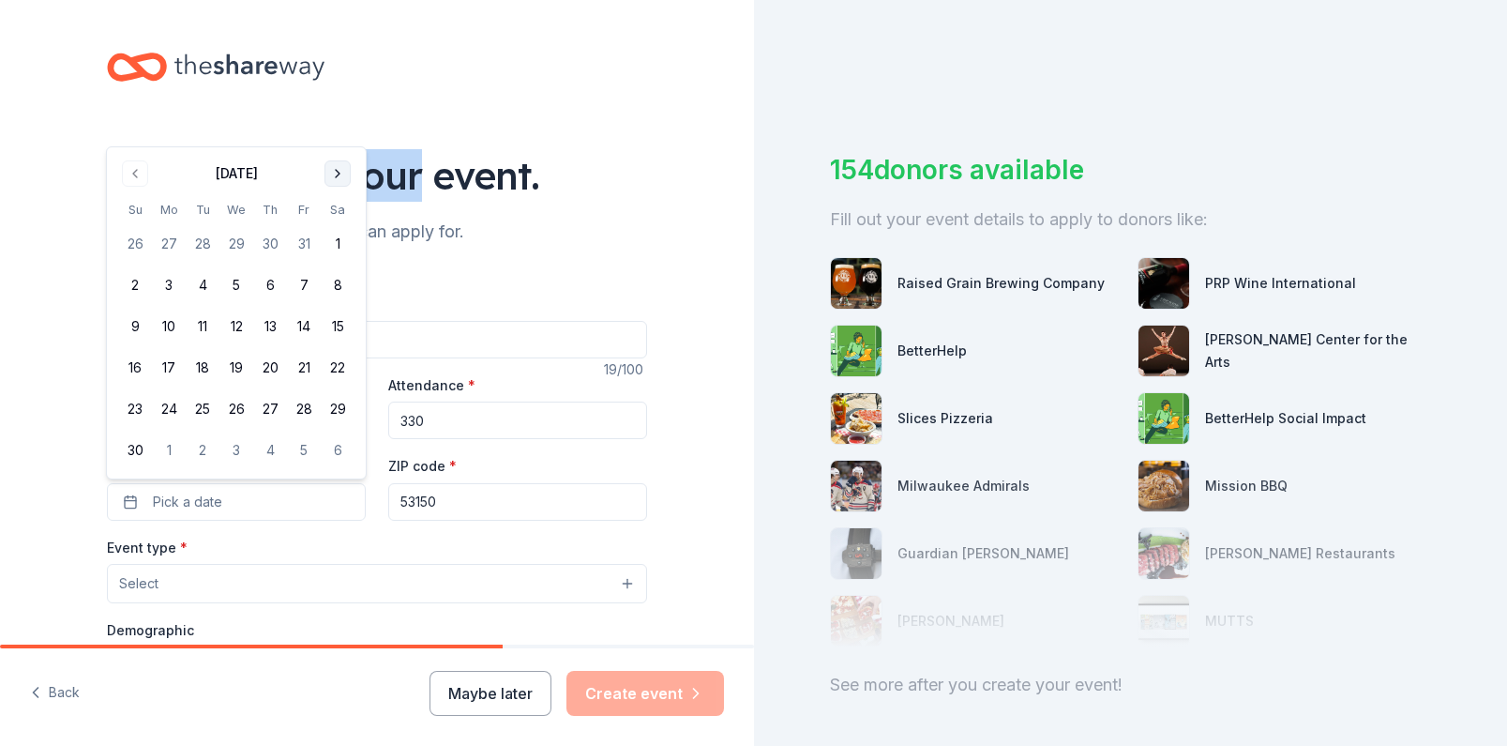
click at [340, 175] on button "Go to next month" at bounding box center [338, 173] width 26 height 26
click at [337, 221] on button "Go to next month" at bounding box center [338, 215] width 26 height 26
click at [334, 214] on button "Go to next month" at bounding box center [338, 215] width 26 height 26
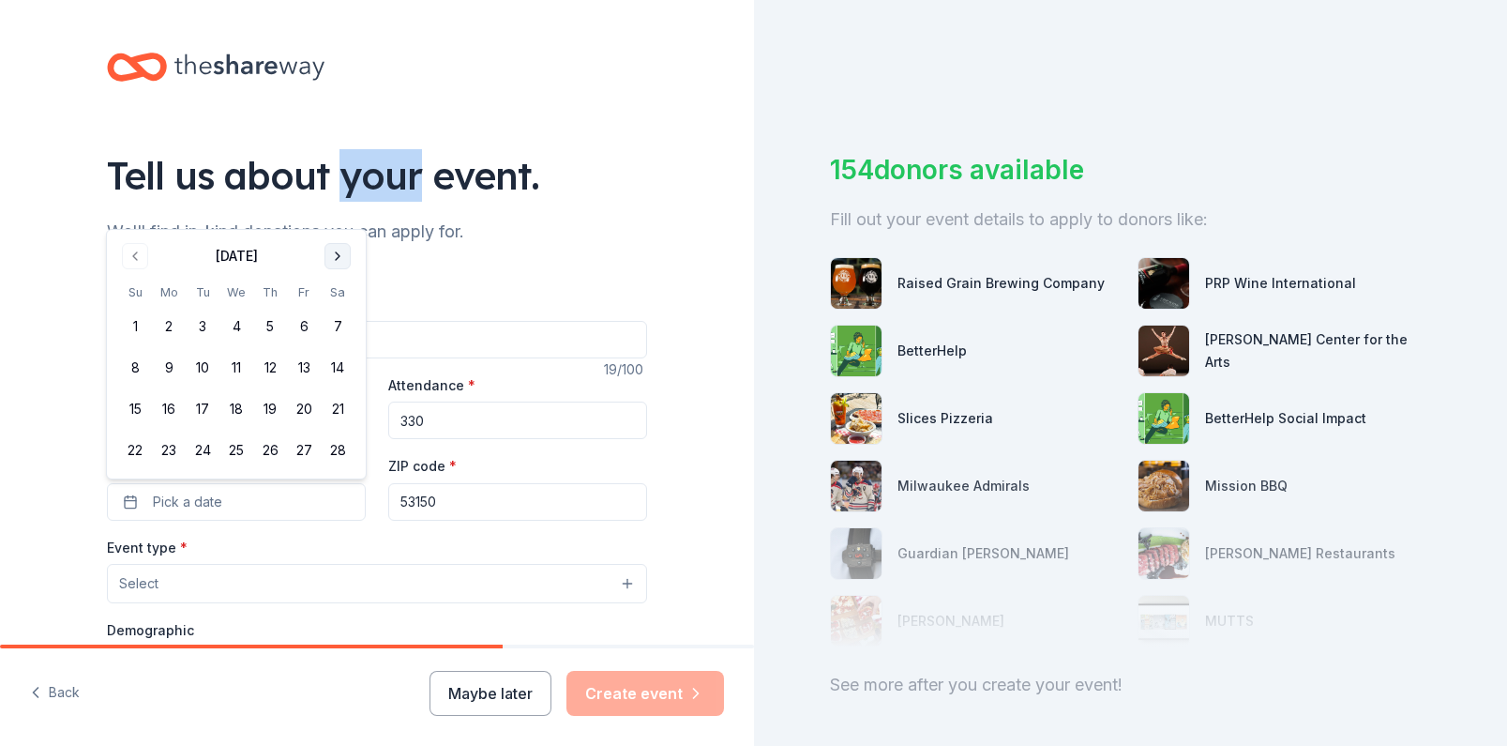
click at [340, 256] on button "Go to next month" at bounding box center [338, 256] width 26 height 26
click at [346, 203] on button "Go to next month" at bounding box center [338, 215] width 26 height 26
click at [346, 204] on button "Go to next month" at bounding box center [338, 215] width 26 height 26
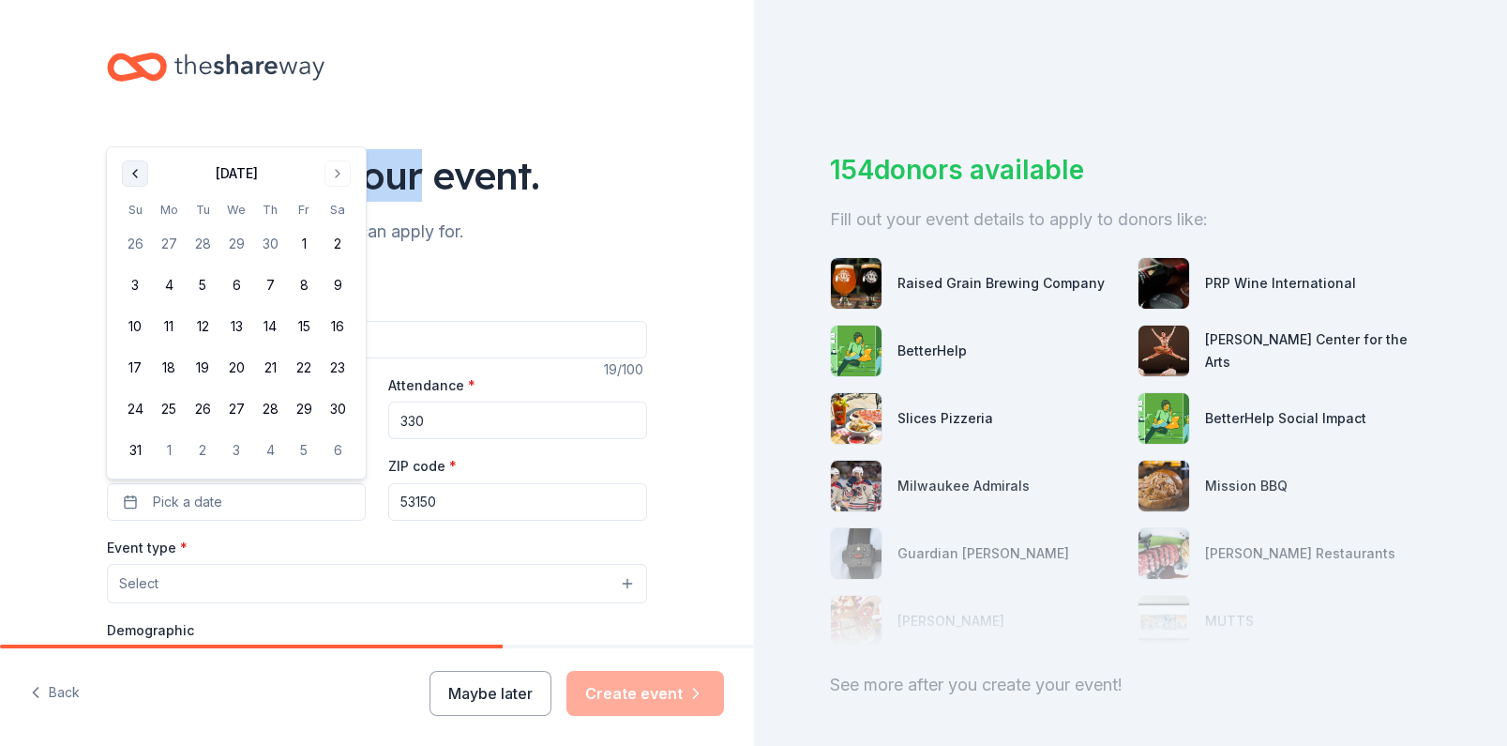
click at [127, 172] on button "Go to previous month" at bounding box center [135, 173] width 26 height 26
click at [209, 409] on button "21" at bounding box center [203, 409] width 34 height 34
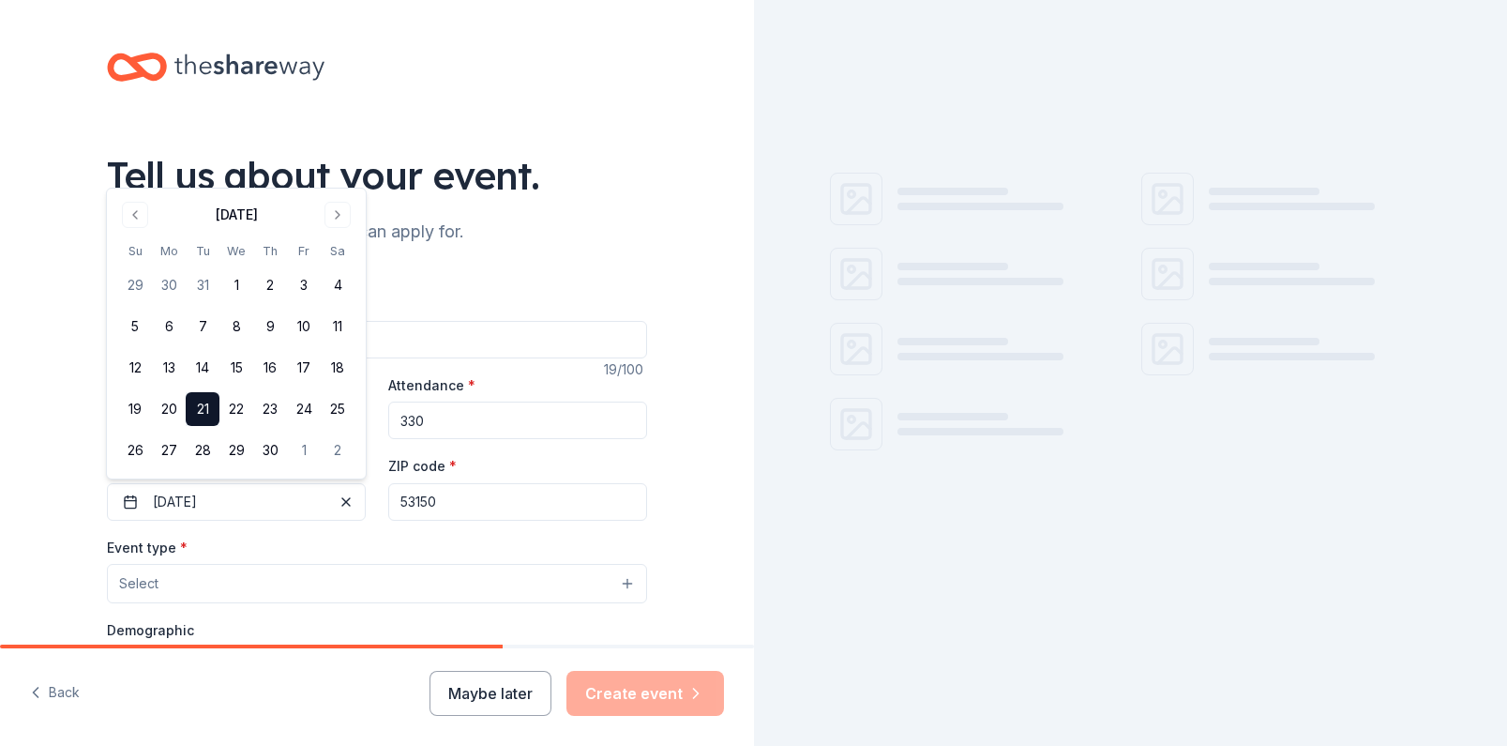
click at [451, 290] on div "Event name * 12th Grade Meetings 19 /100 Event website Attendance * 330 Date * …" at bounding box center [377, 710] width 540 height 897
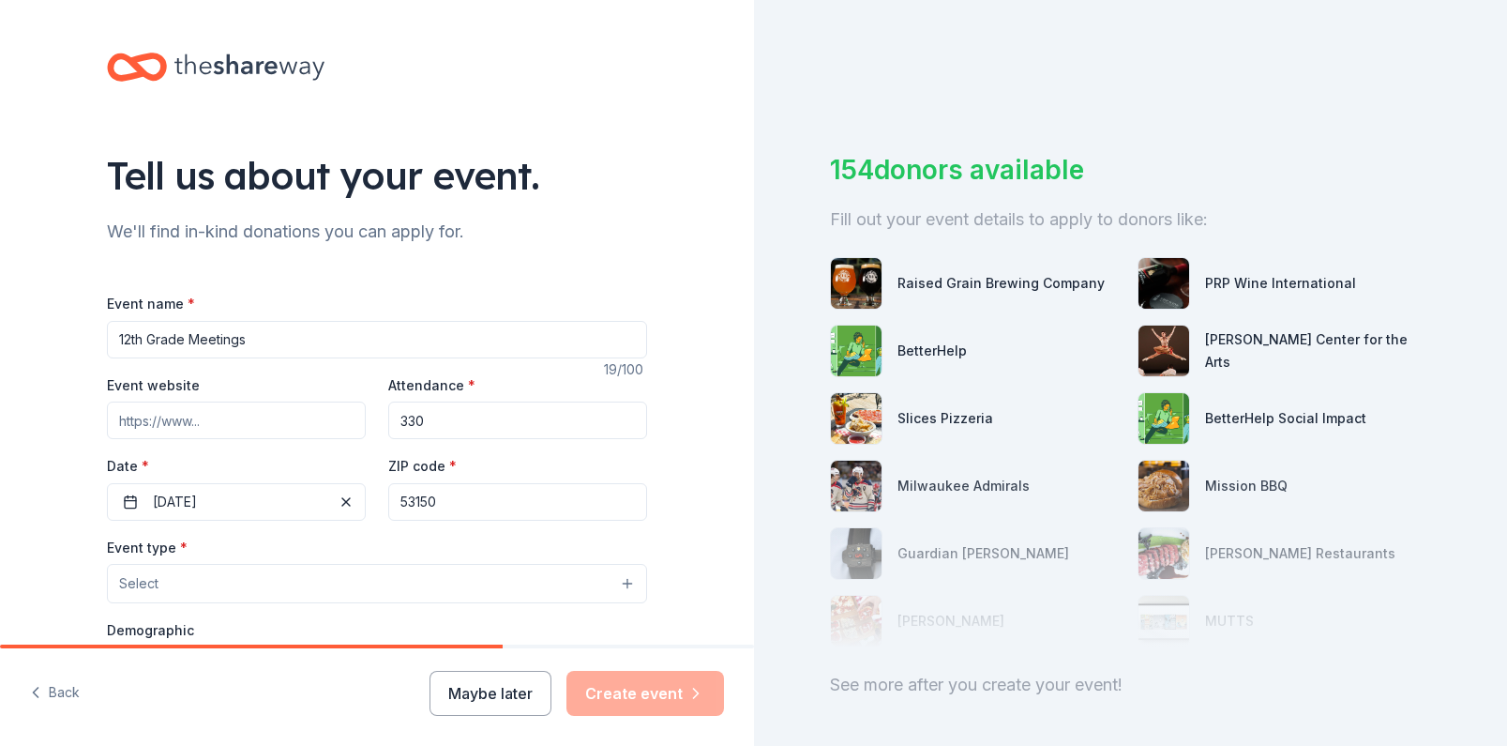
click at [281, 575] on button "Select" at bounding box center [377, 583] width 540 height 39
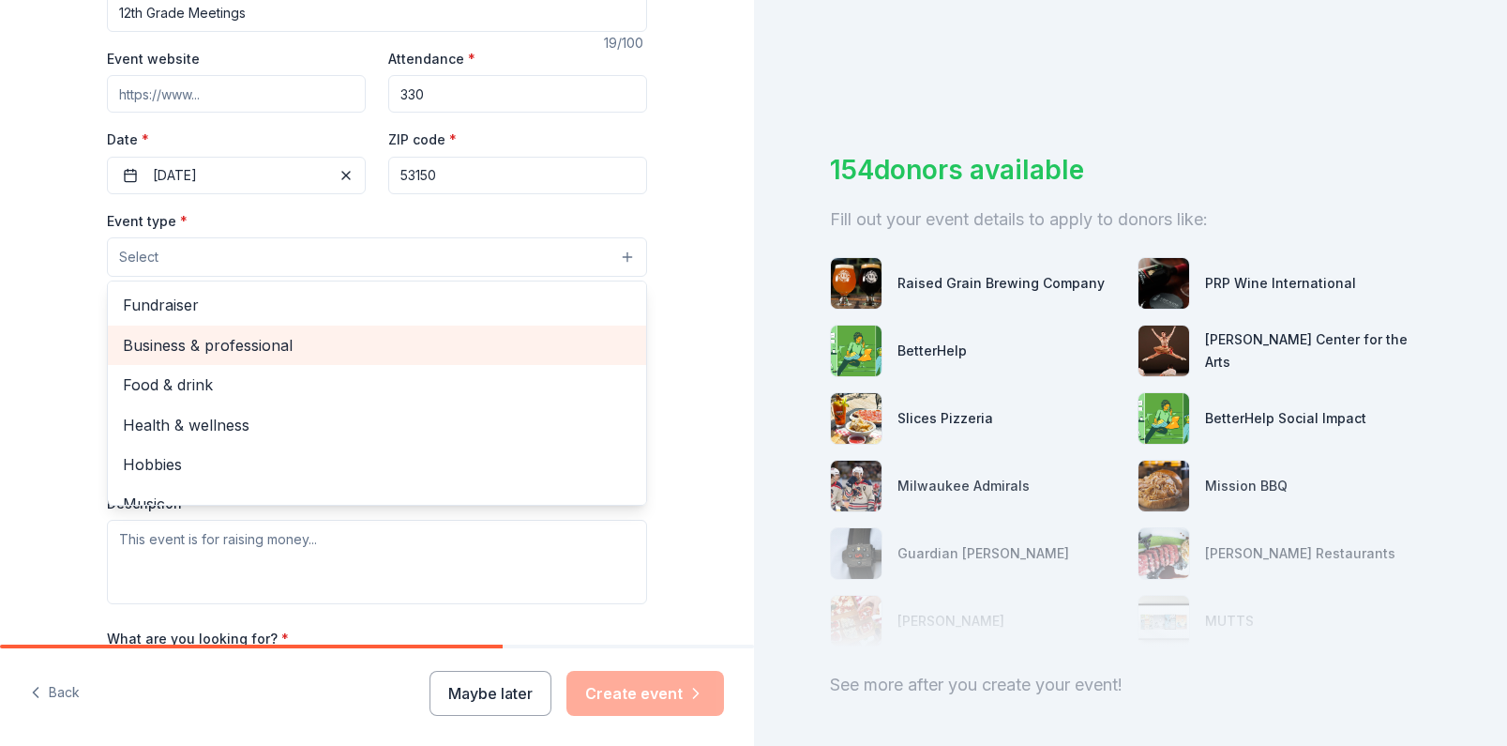
click at [199, 347] on span "Business & professional" at bounding box center [377, 345] width 508 height 24
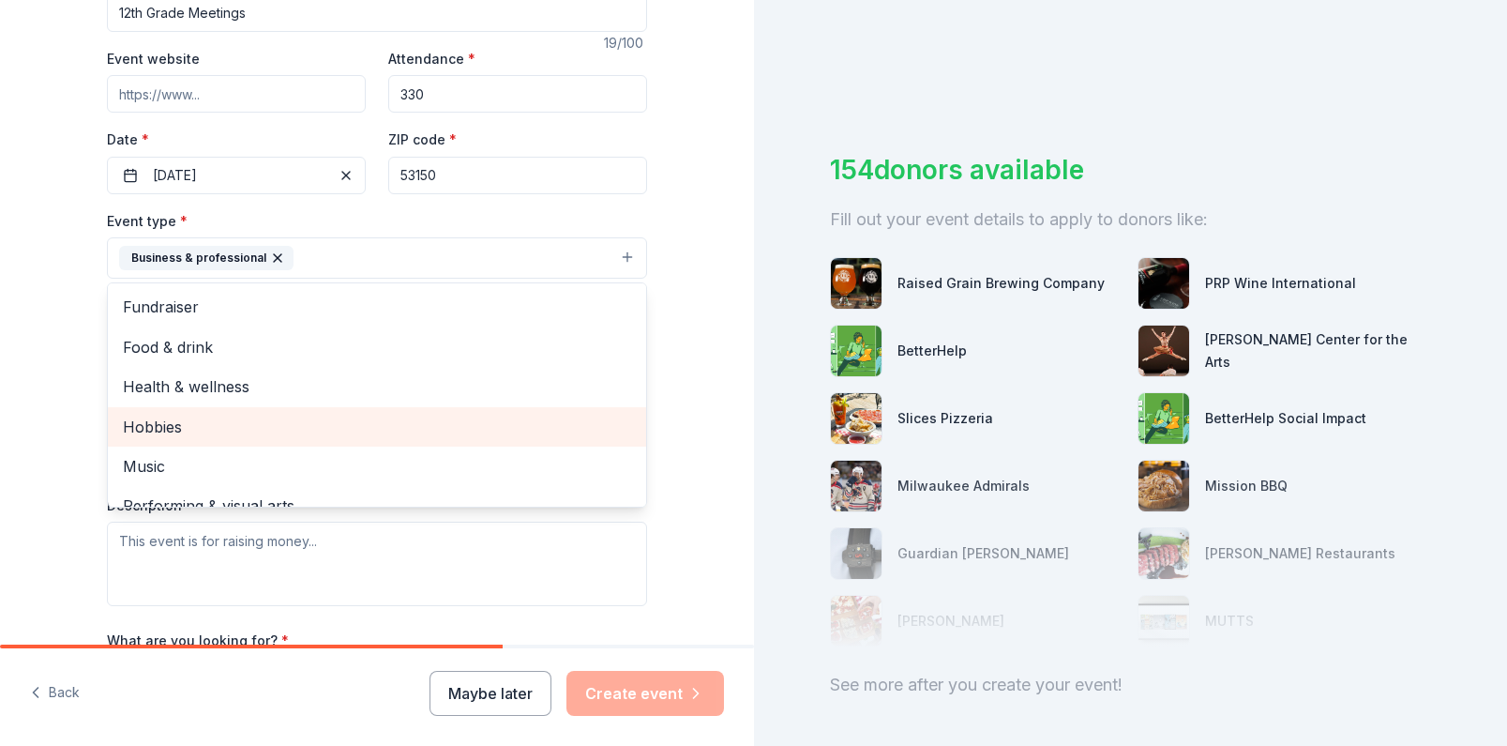
click at [93, 412] on div "Tell us about your event. We'll find in-kind donations you can apply for. Event…" at bounding box center [377, 299] width 600 height 1250
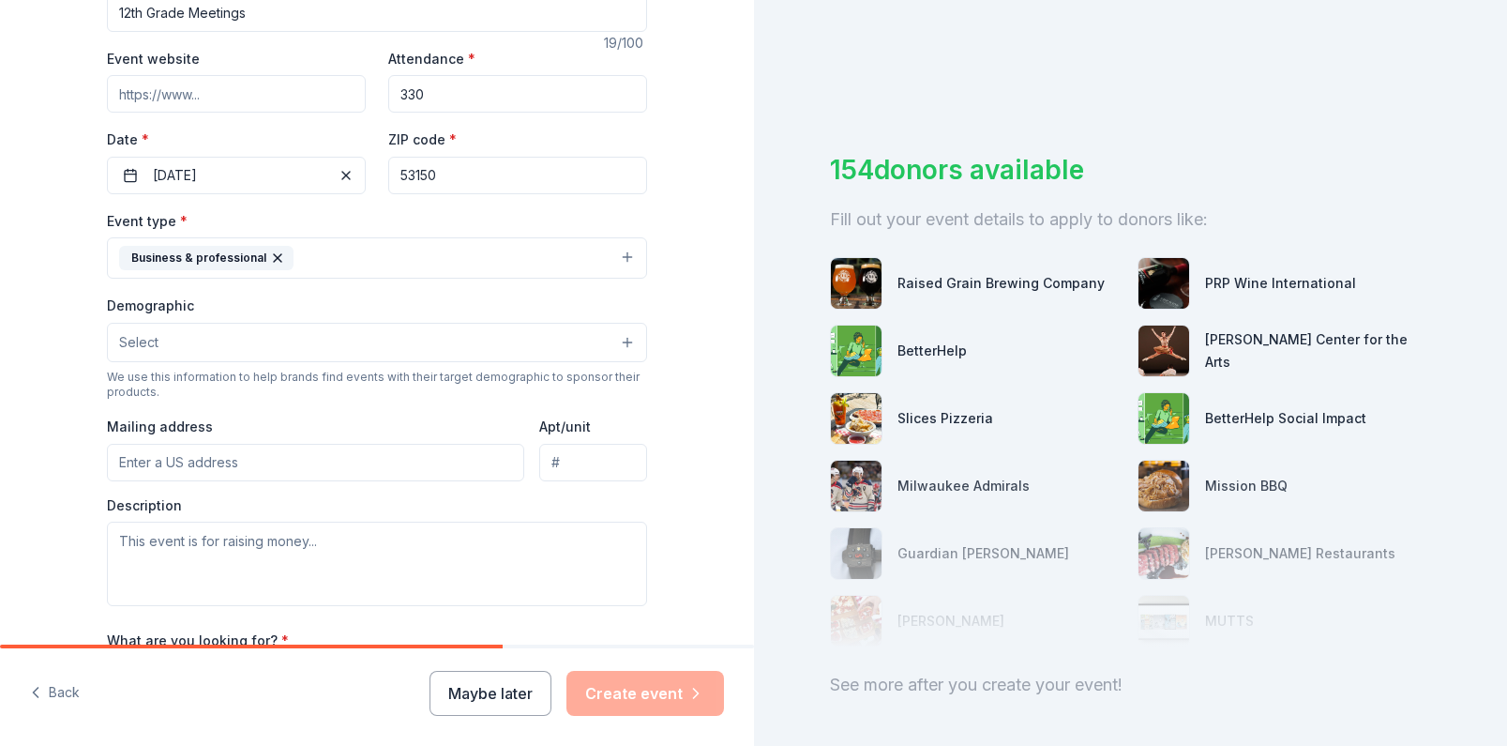
click at [196, 339] on button "Select" at bounding box center [377, 342] width 540 height 39
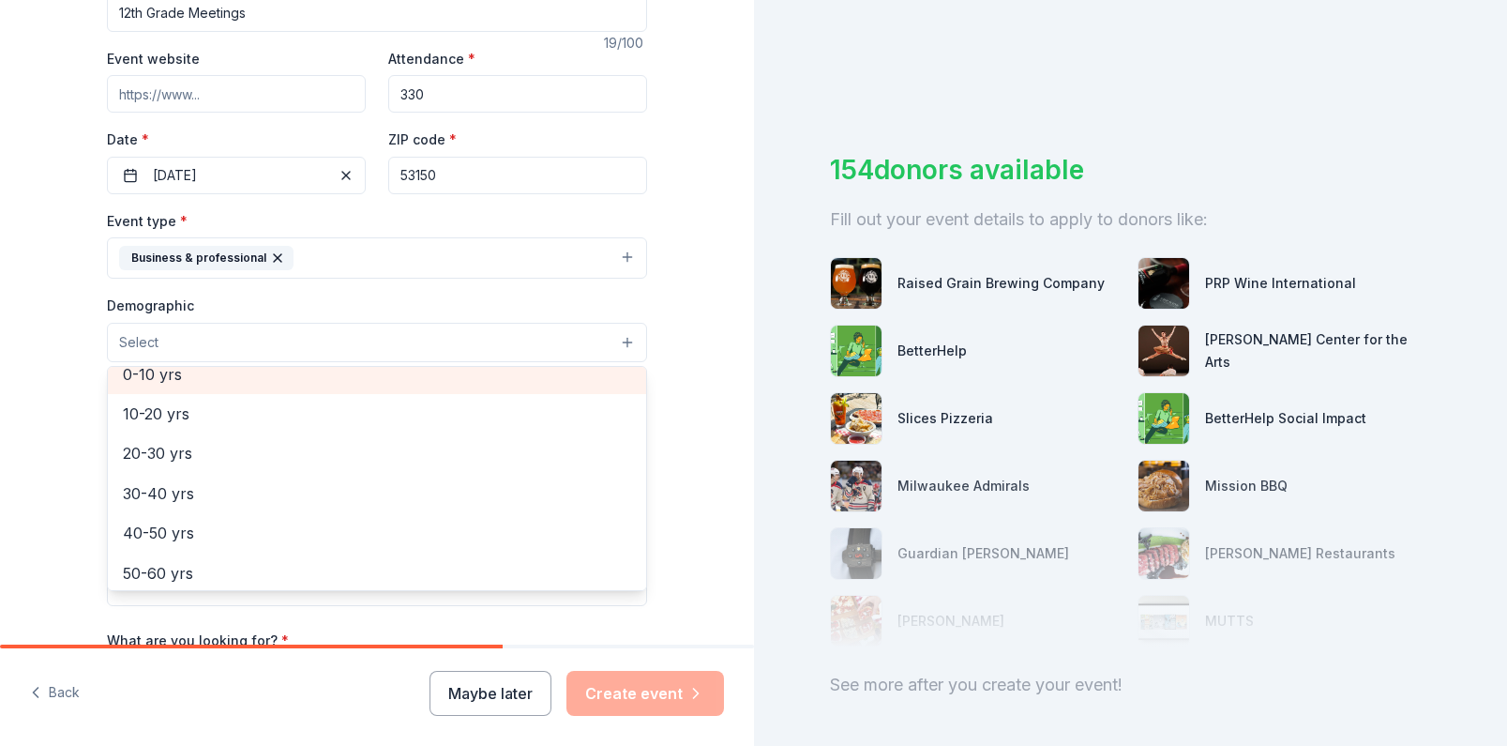
scroll to position [174, 0]
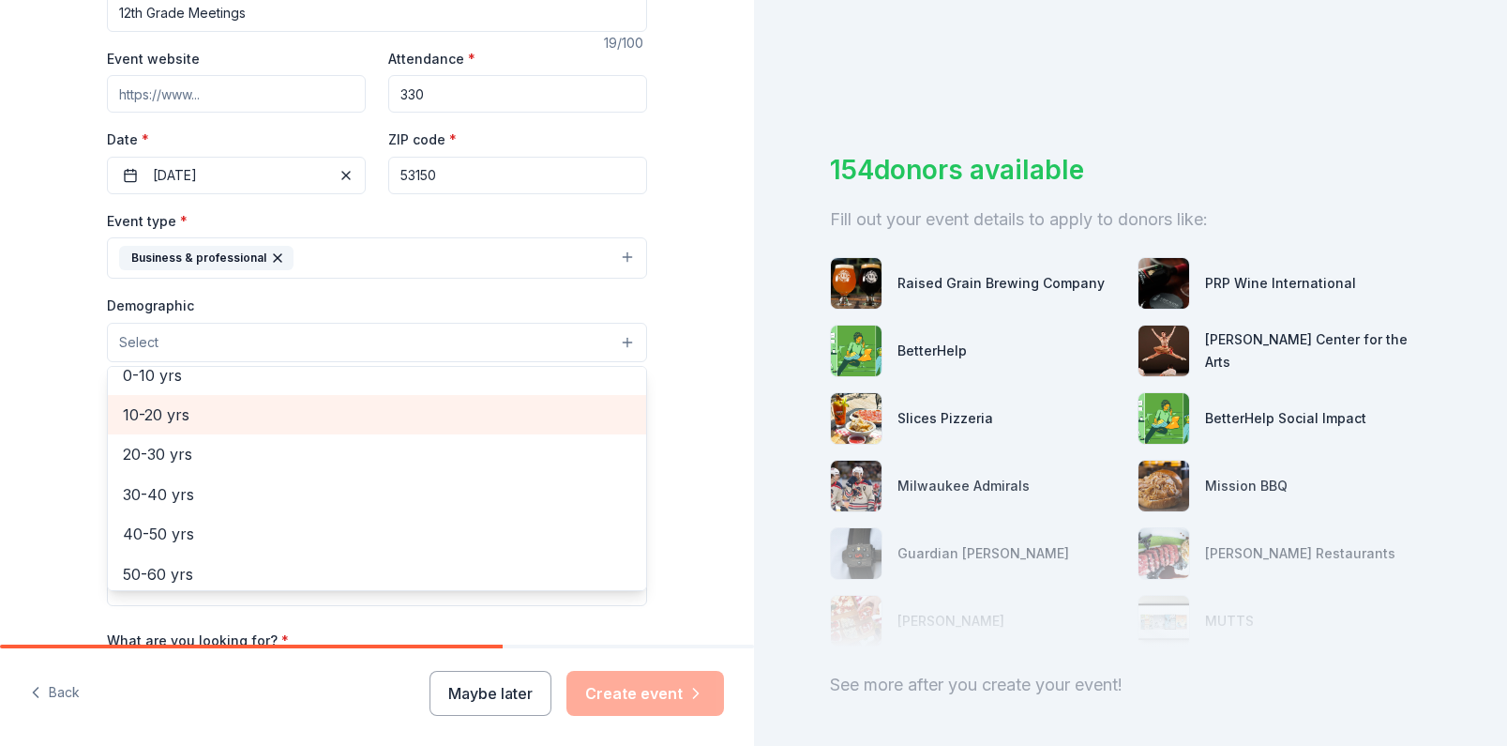
click at [218, 421] on span "10-20 yrs" at bounding box center [377, 414] width 508 height 24
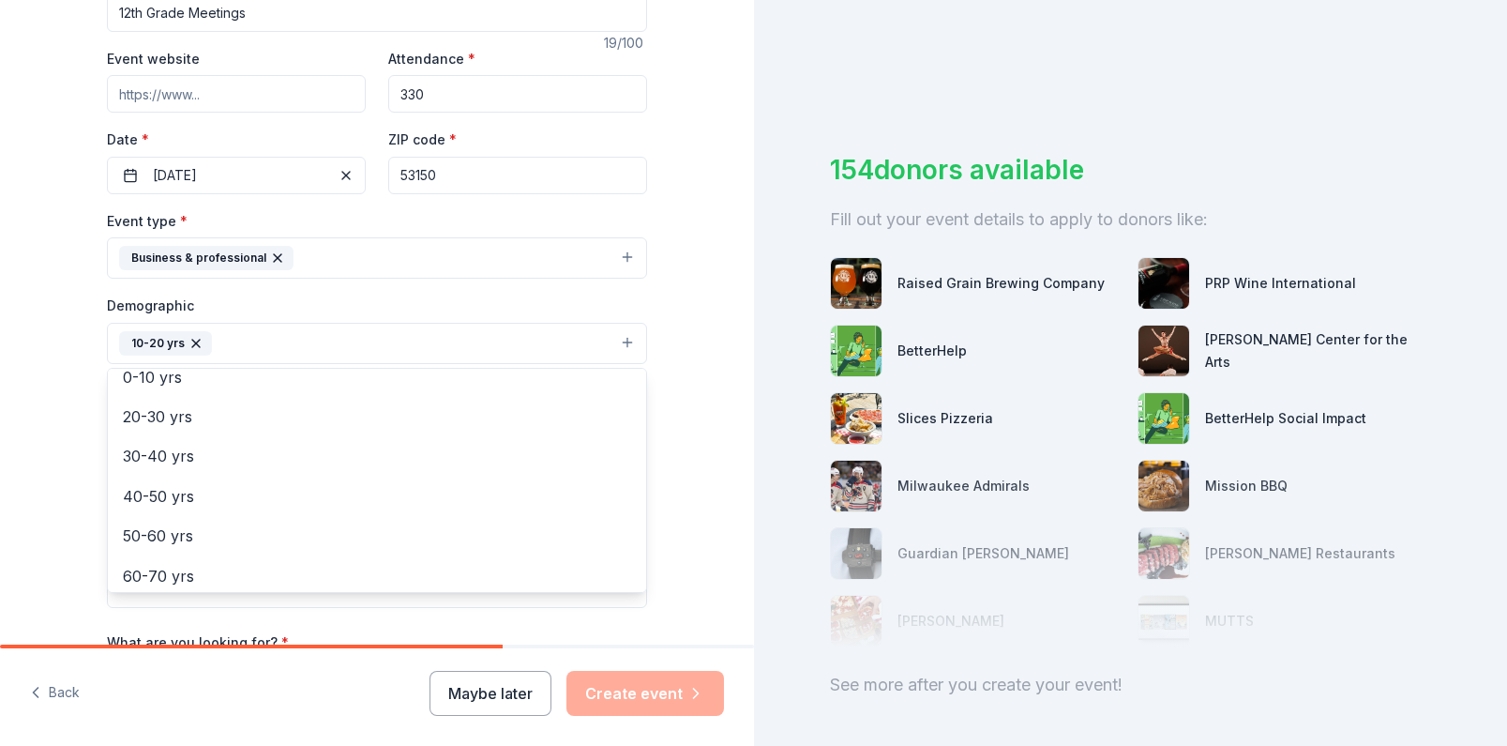
click at [77, 501] on div "Tell us about your event. We'll find in-kind donations you can apply for. Event…" at bounding box center [377, 300] width 600 height 1252
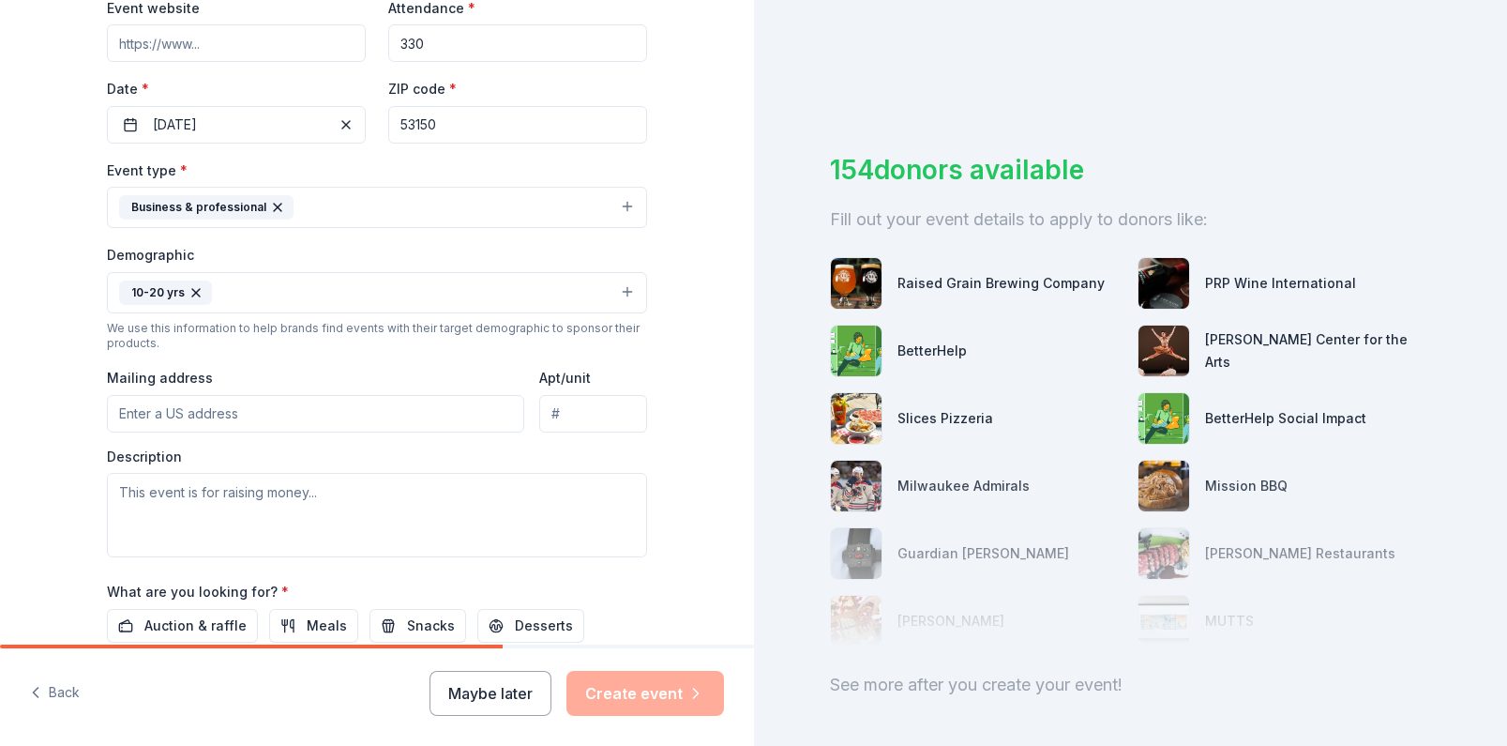
scroll to position [390, 0]
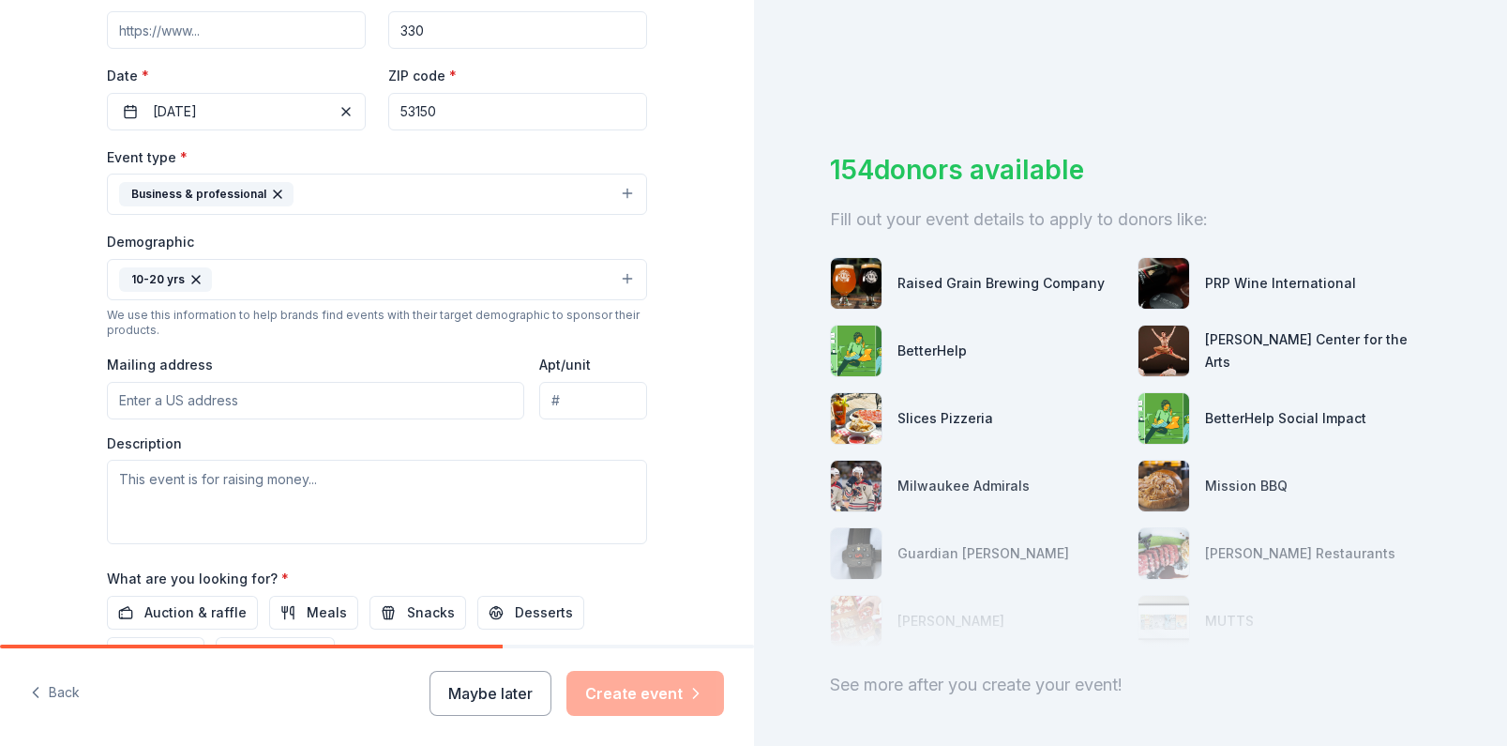
click at [213, 405] on input "Mailing address" at bounding box center [315, 401] width 417 height 38
type input "W183 S8750 [GEOGRAPHIC_DATA]"
click at [185, 508] on textarea at bounding box center [377, 502] width 540 height 84
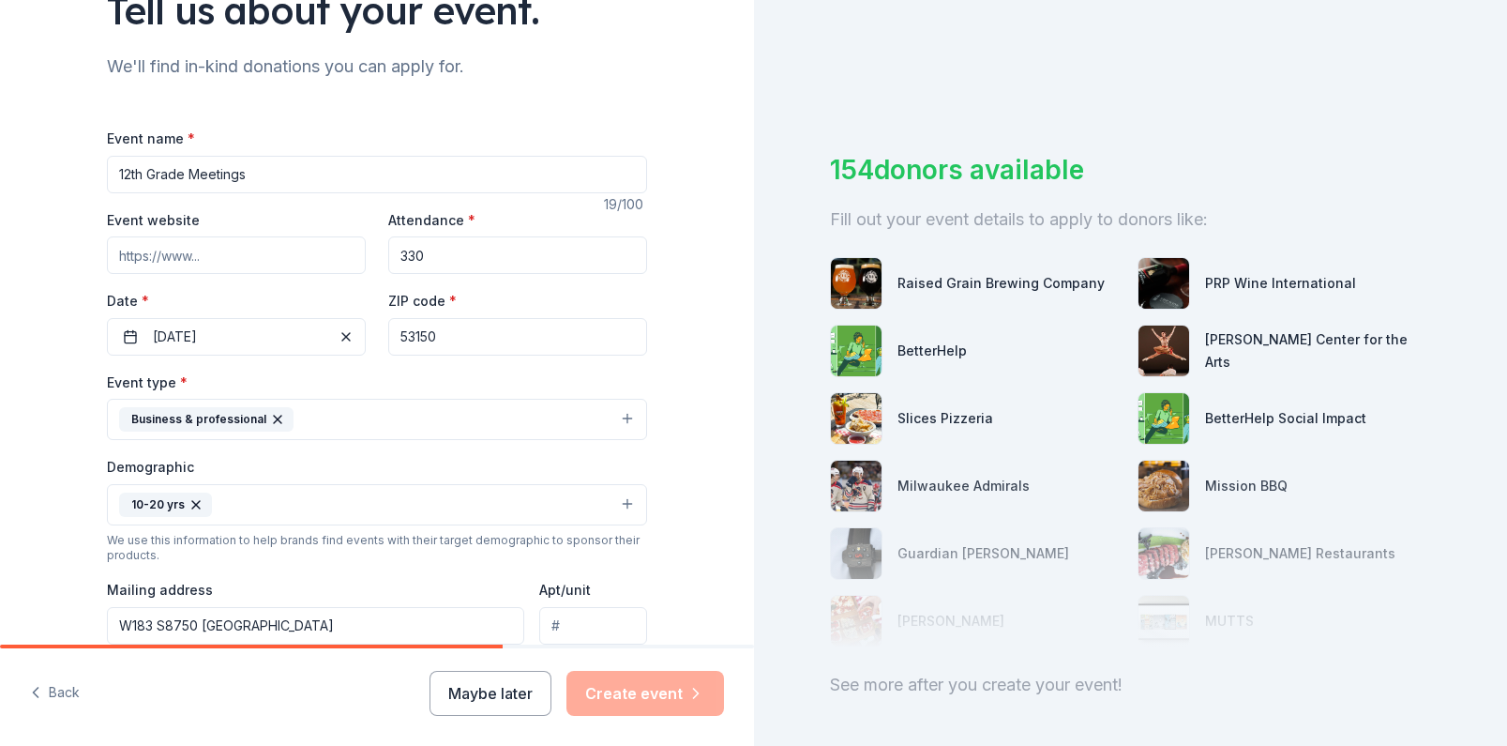
scroll to position [161, 0]
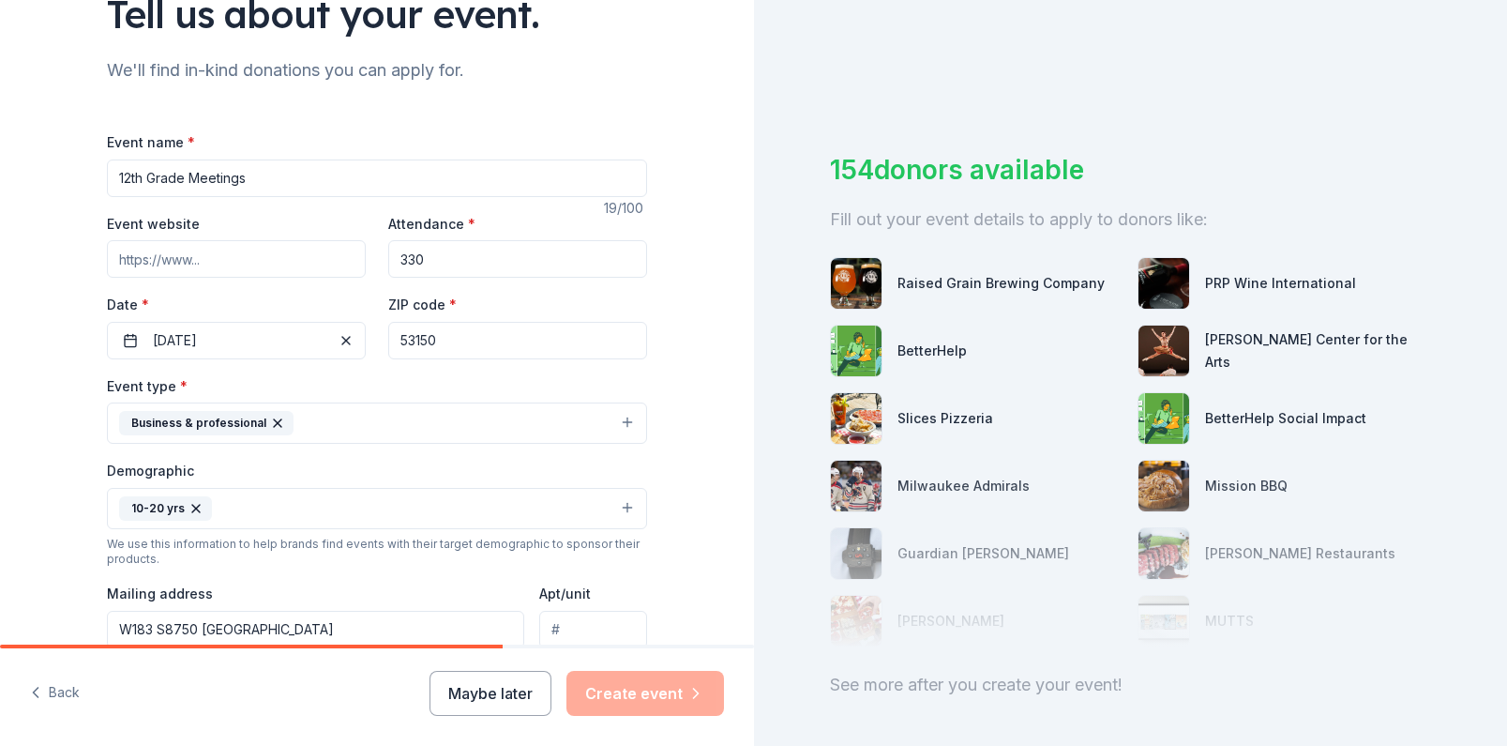
type textarea "This event is an on going event throughout the year celebrating students and th…"
click at [215, 178] on input "12th Grade Meetings" at bounding box center [377, 178] width 540 height 38
click at [310, 183] on input "12th Grade Meetings" at bounding box center [377, 178] width 540 height 38
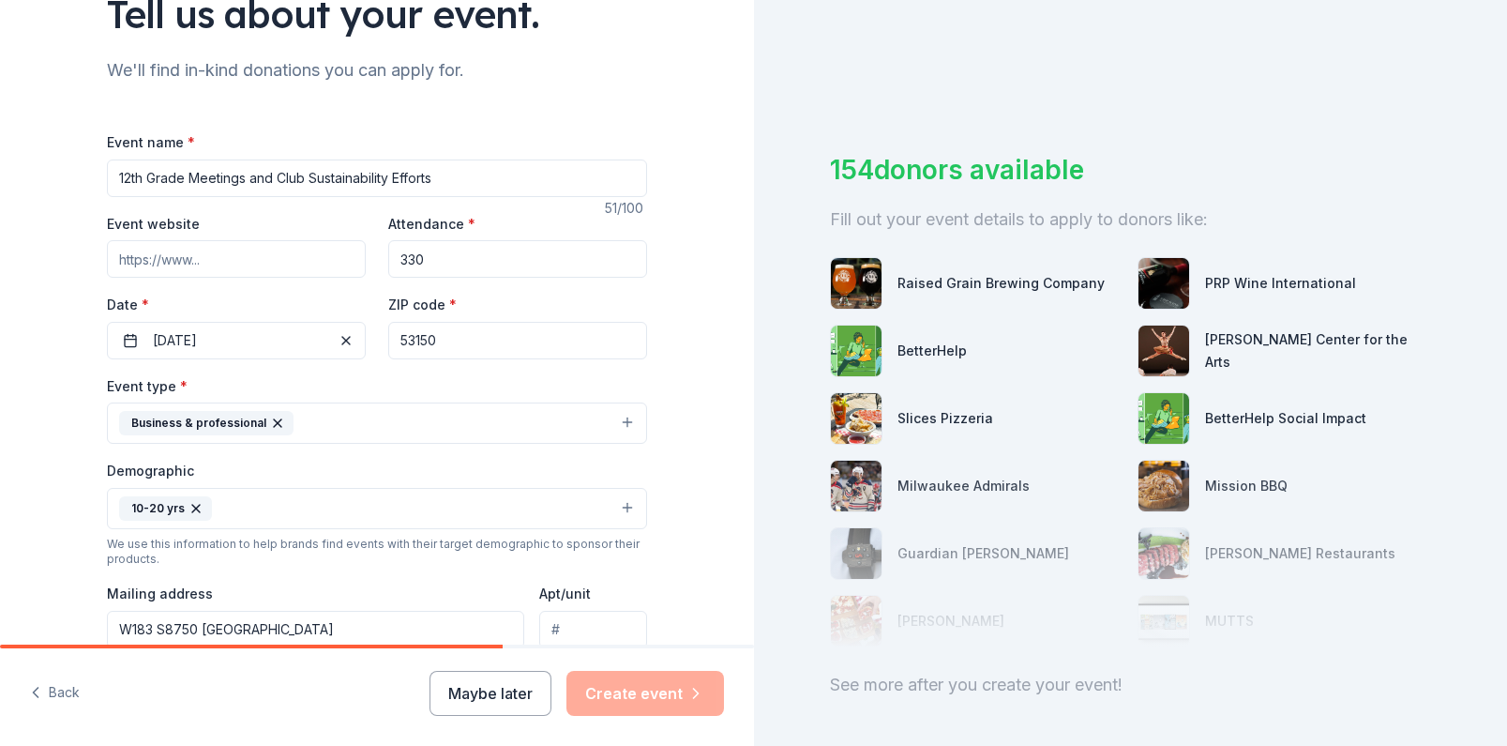
click at [277, 178] on input "12th Grade Meetings and Club Sustainability Efforts" at bounding box center [377, 178] width 540 height 38
type input "12th Grade Meetings and Co-Curricular Club Sustainability Efforts"
click at [675, 328] on div "Tell us about your event. We'll find in-kind donations you can apply for. Event…" at bounding box center [377, 465] width 600 height 1252
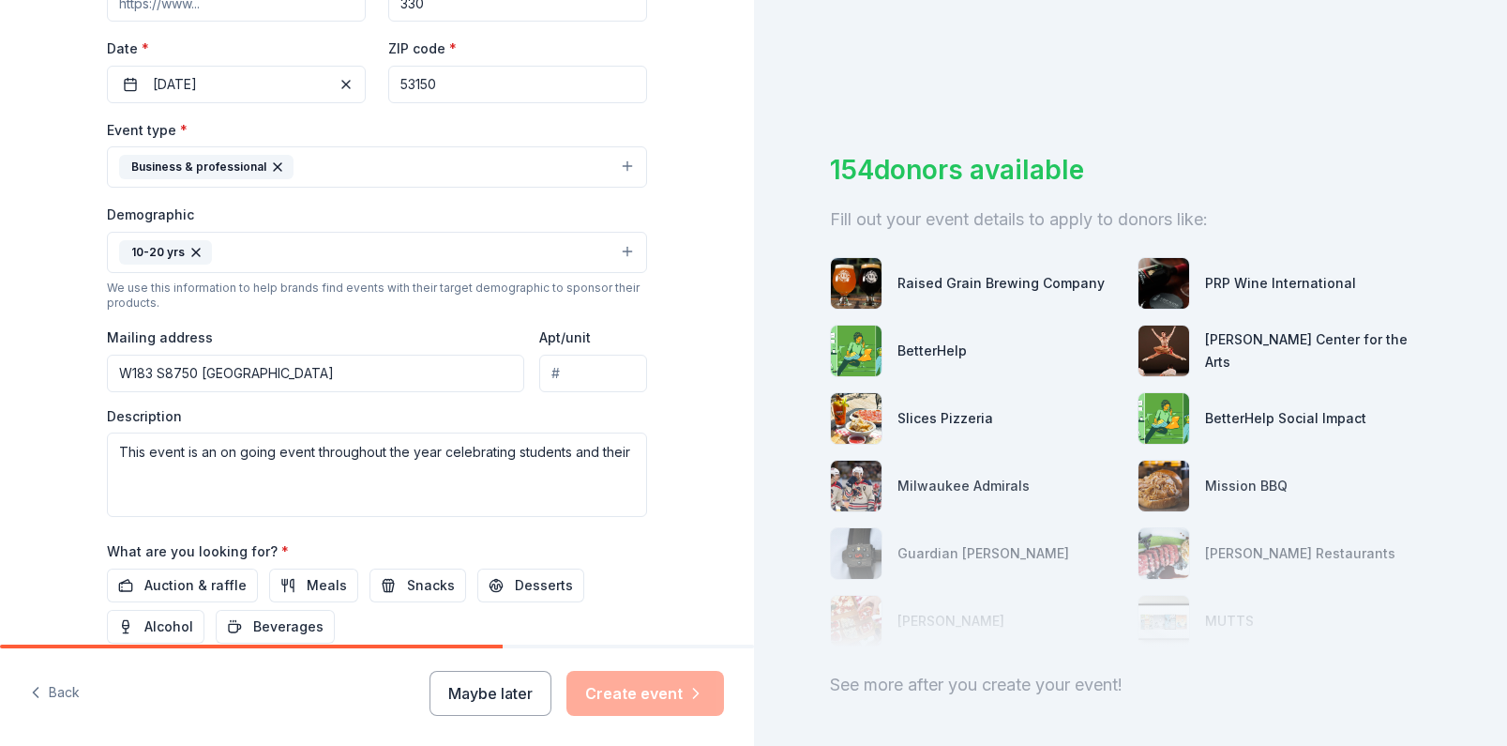
scroll to position [416, 0]
click at [629, 454] on textarea "This event is an on going event throughout the year celebrating students and th…" at bounding box center [377, 475] width 540 height 84
click at [580, 454] on textarea "This event is an on going event throughout the year celebrating students and th…" at bounding box center [377, 475] width 540 height 84
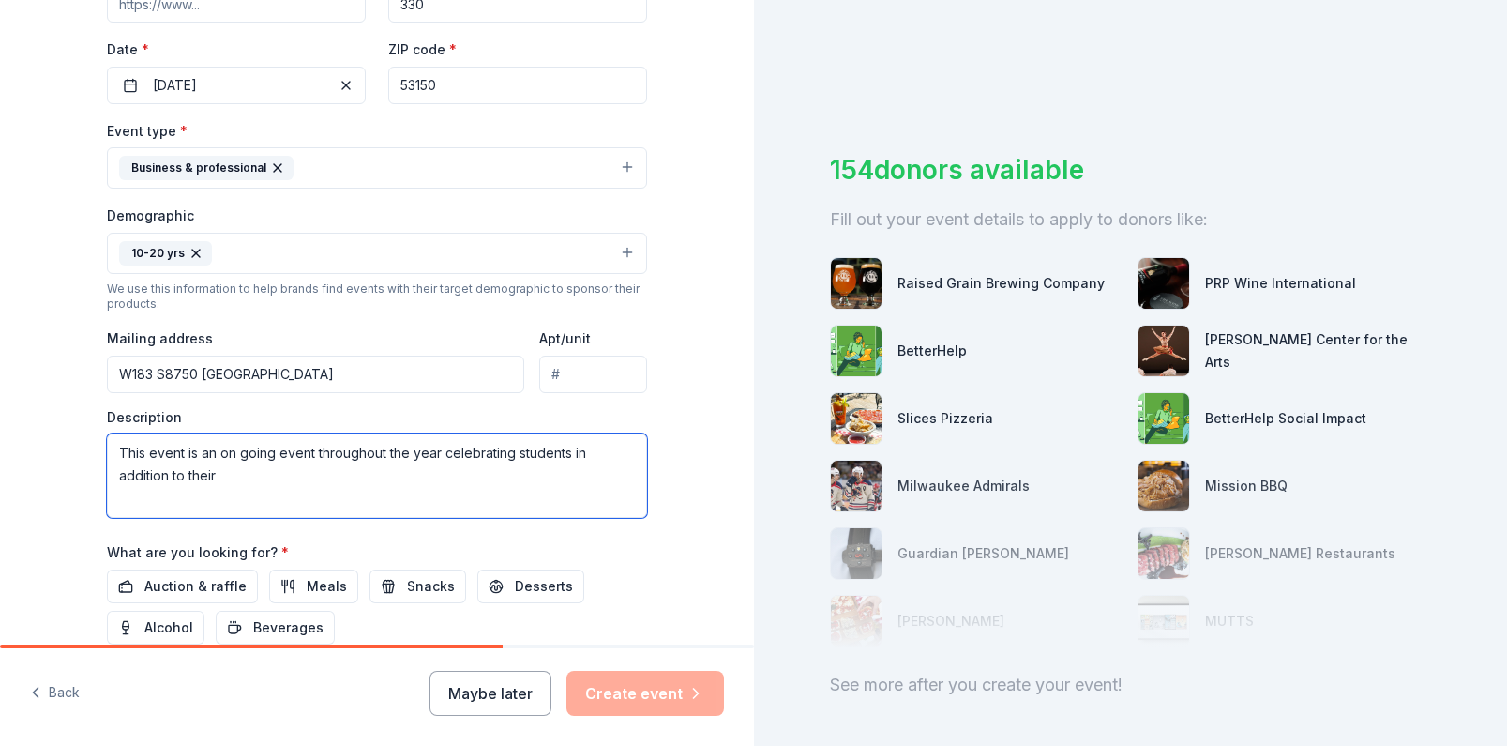
click at [303, 478] on textarea "This event is an on going event throughout the year celebrating students in add…" at bounding box center [377, 475] width 540 height 84
click at [537, 483] on textarea "This event is an on going event throughout the year celebrating students in add…" at bounding box center [377, 475] width 540 height 84
click at [298, 501] on textarea "This event is an on going event throughout the year celebrating students in add…" at bounding box center [377, 475] width 540 height 84
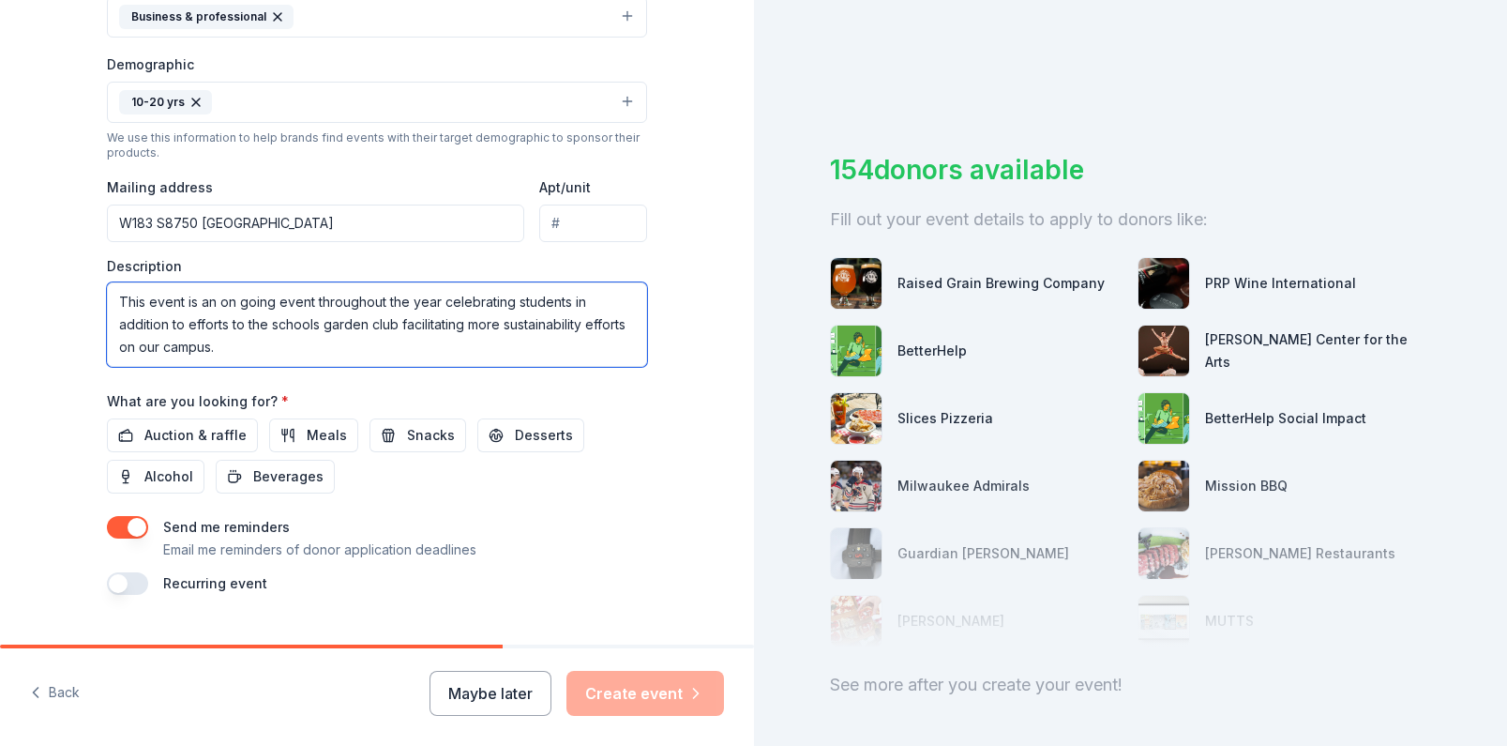
scroll to position [568, 0]
type textarea "This event is an on going event throughout the year celebrating students in add…"
click at [194, 438] on span "Auction & raffle" at bounding box center [195, 434] width 102 height 23
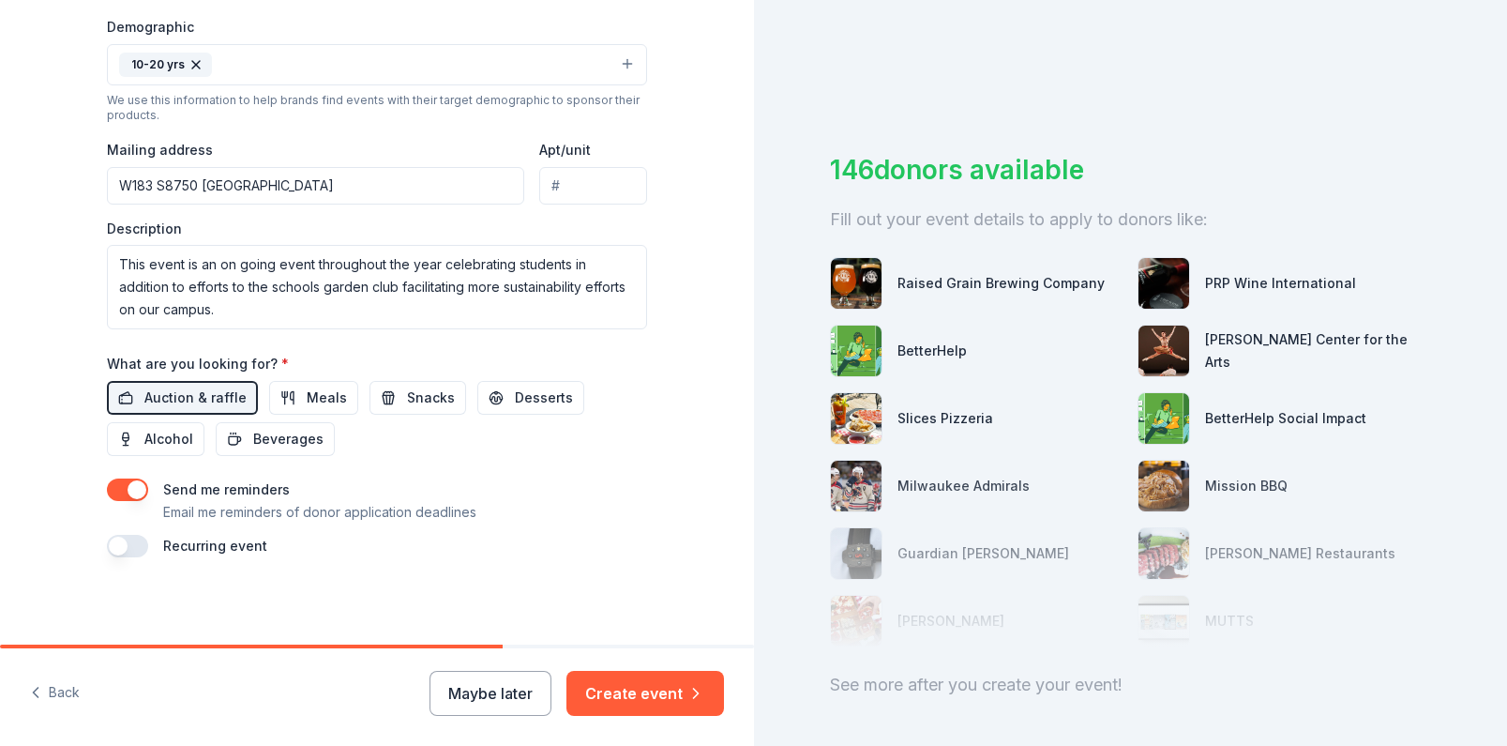
scroll to position [608, 0]
click at [137, 539] on button "button" at bounding box center [127, 543] width 41 height 23
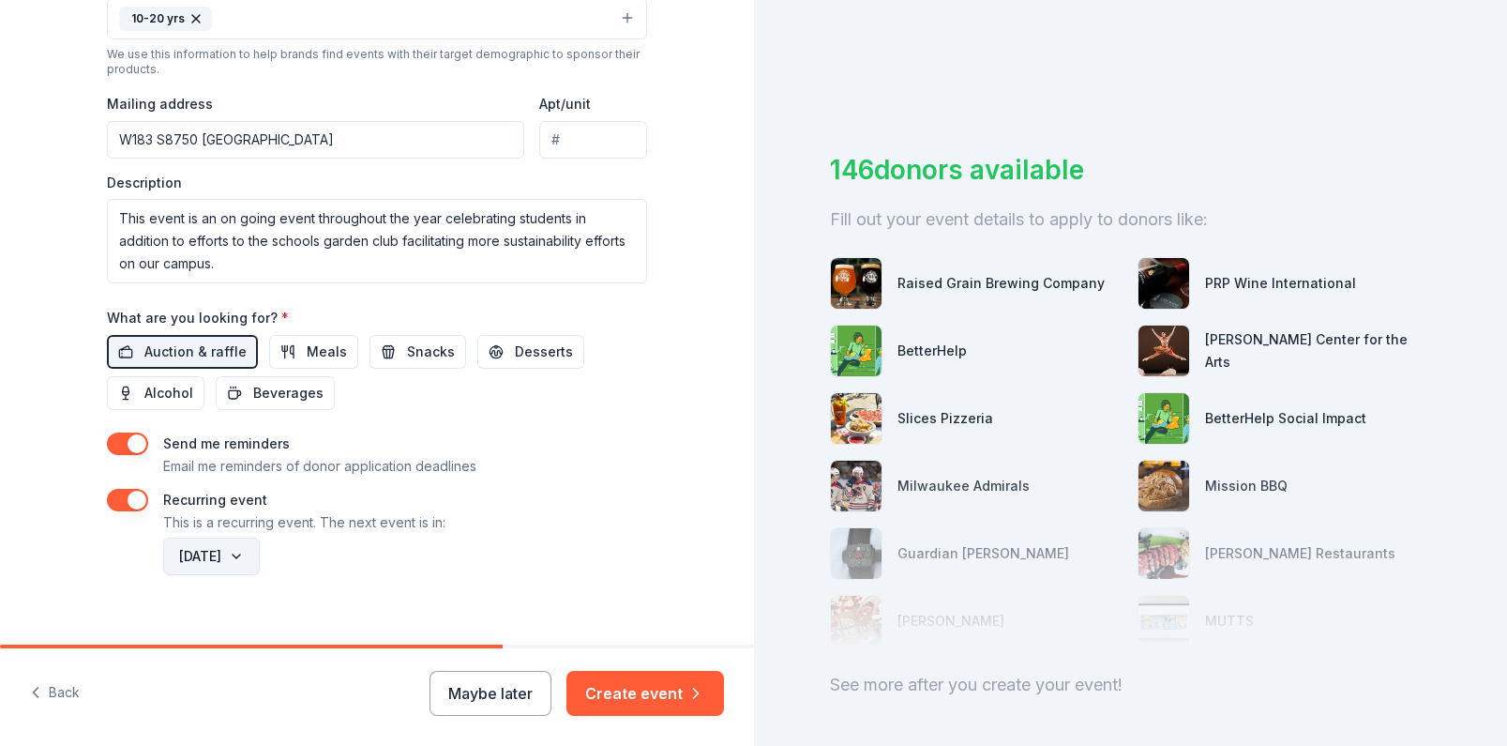
scroll to position [655, 0]
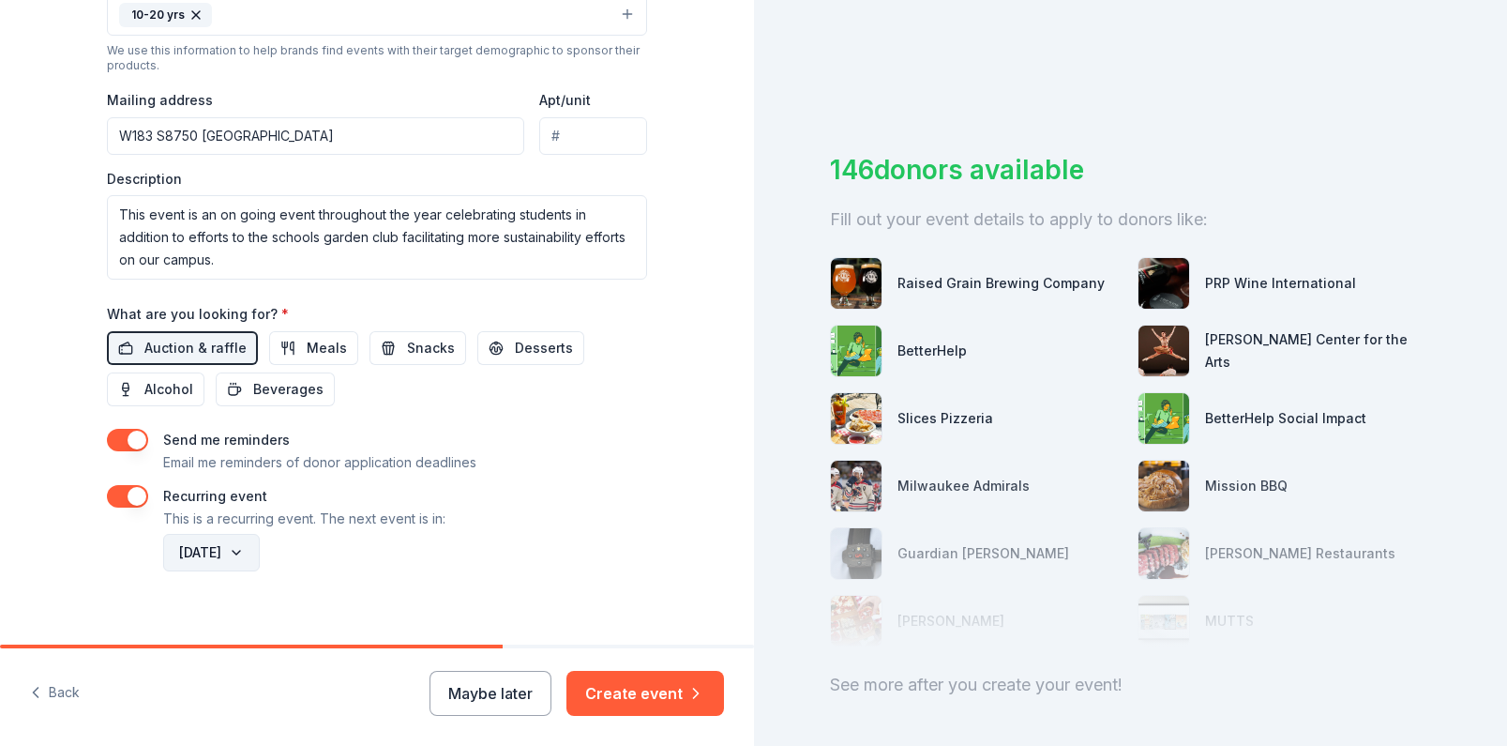
click at [260, 552] on button "[DATE]" at bounding box center [211, 553] width 97 height 38
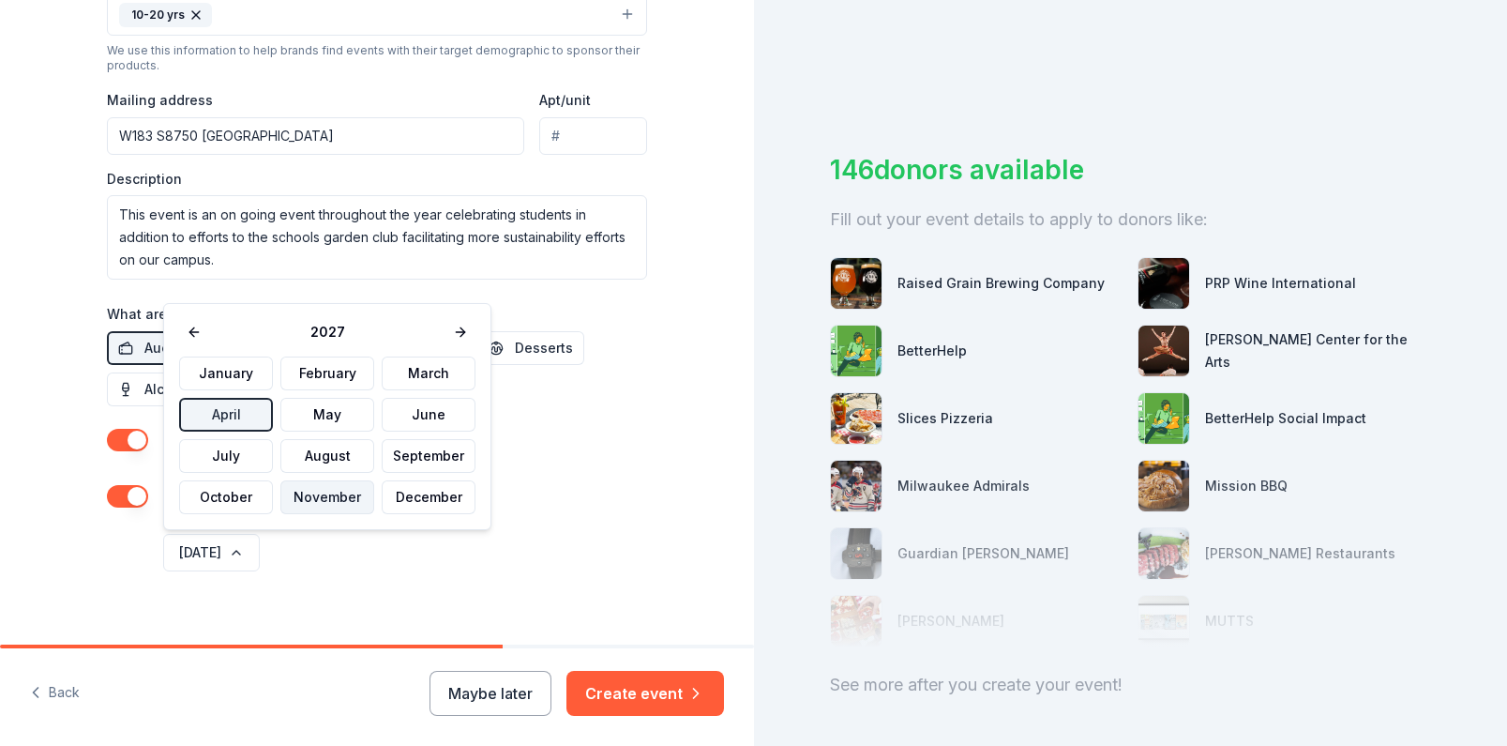
click at [330, 490] on button "November" at bounding box center [327, 497] width 94 height 34
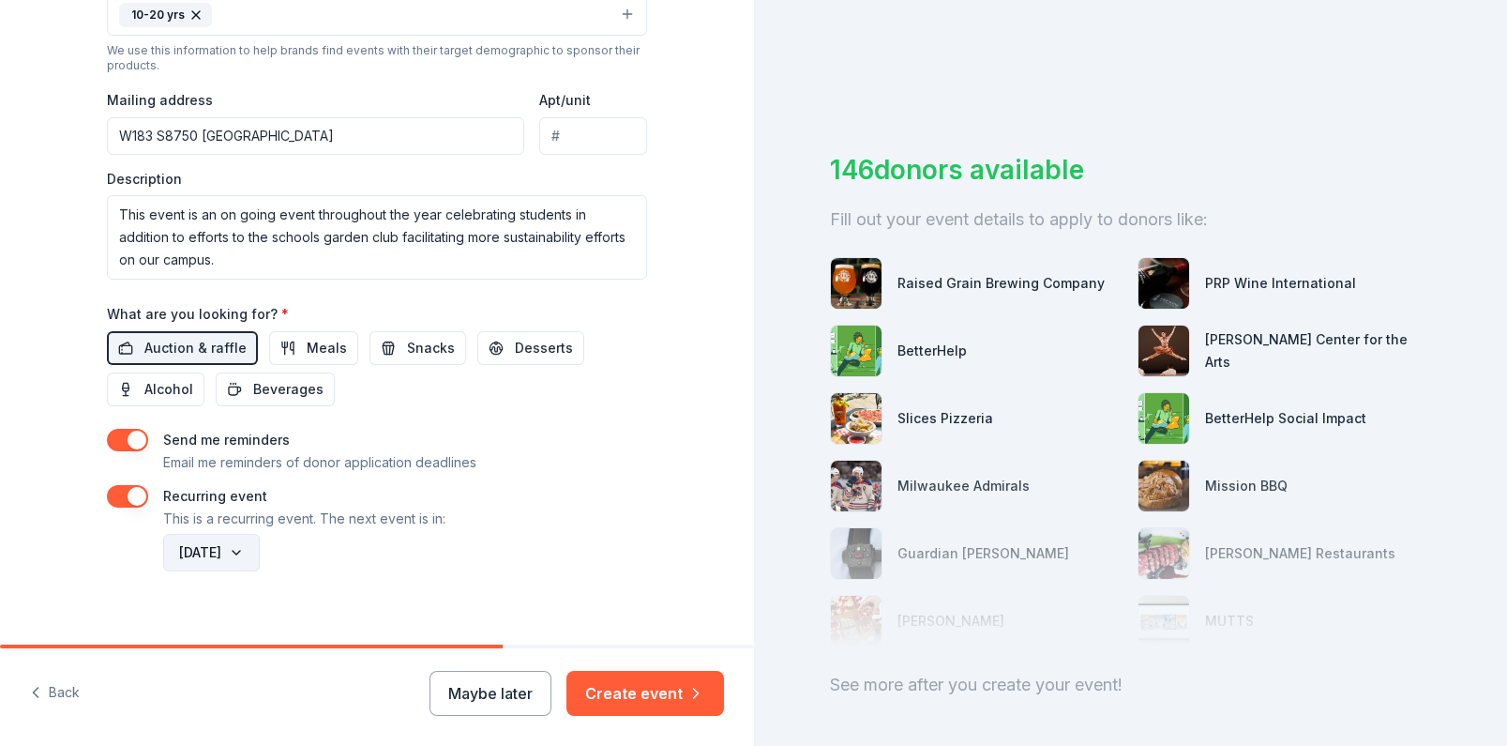
click at [260, 552] on button "[DATE]" at bounding box center [211, 553] width 97 height 38
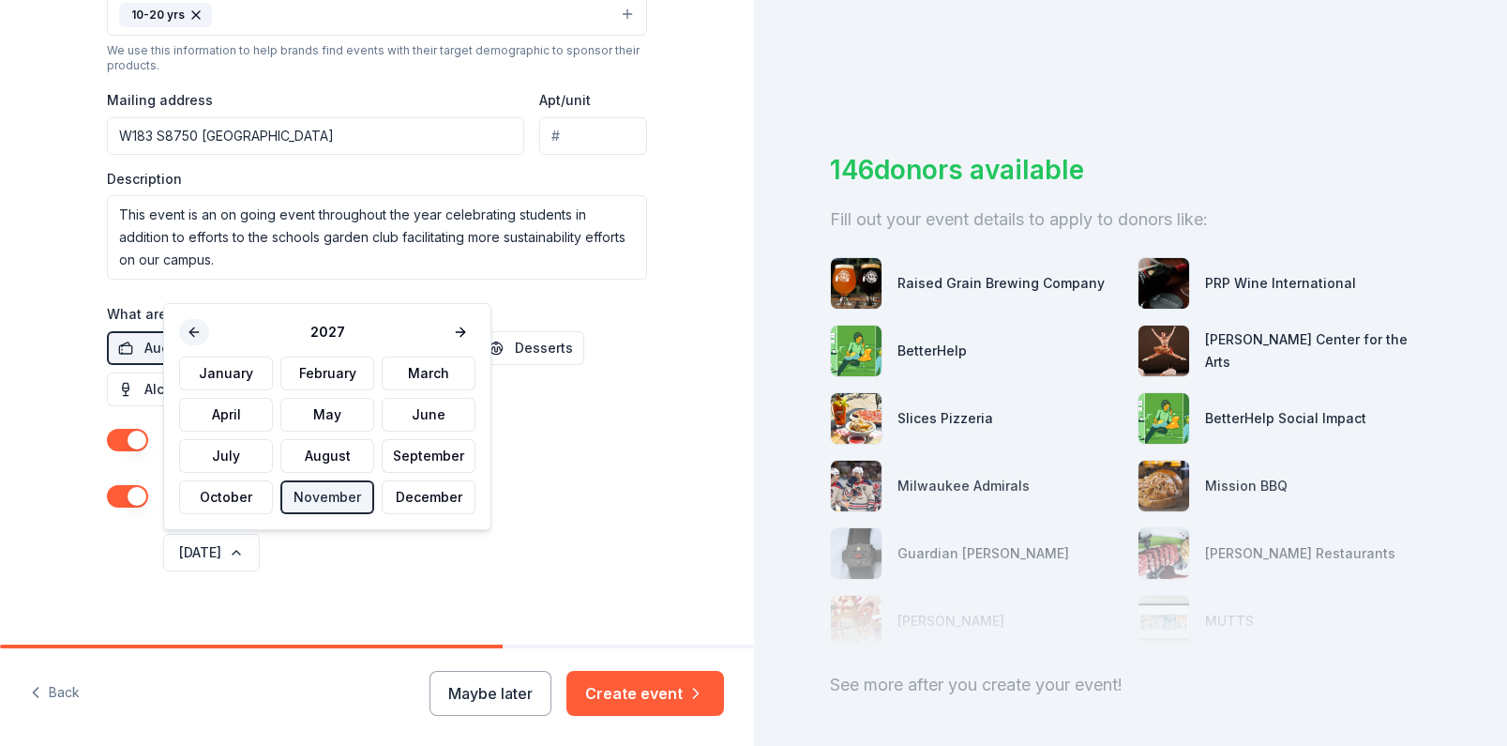
click at [186, 331] on button at bounding box center [194, 332] width 30 height 26
click at [335, 493] on button "November" at bounding box center [327, 497] width 94 height 34
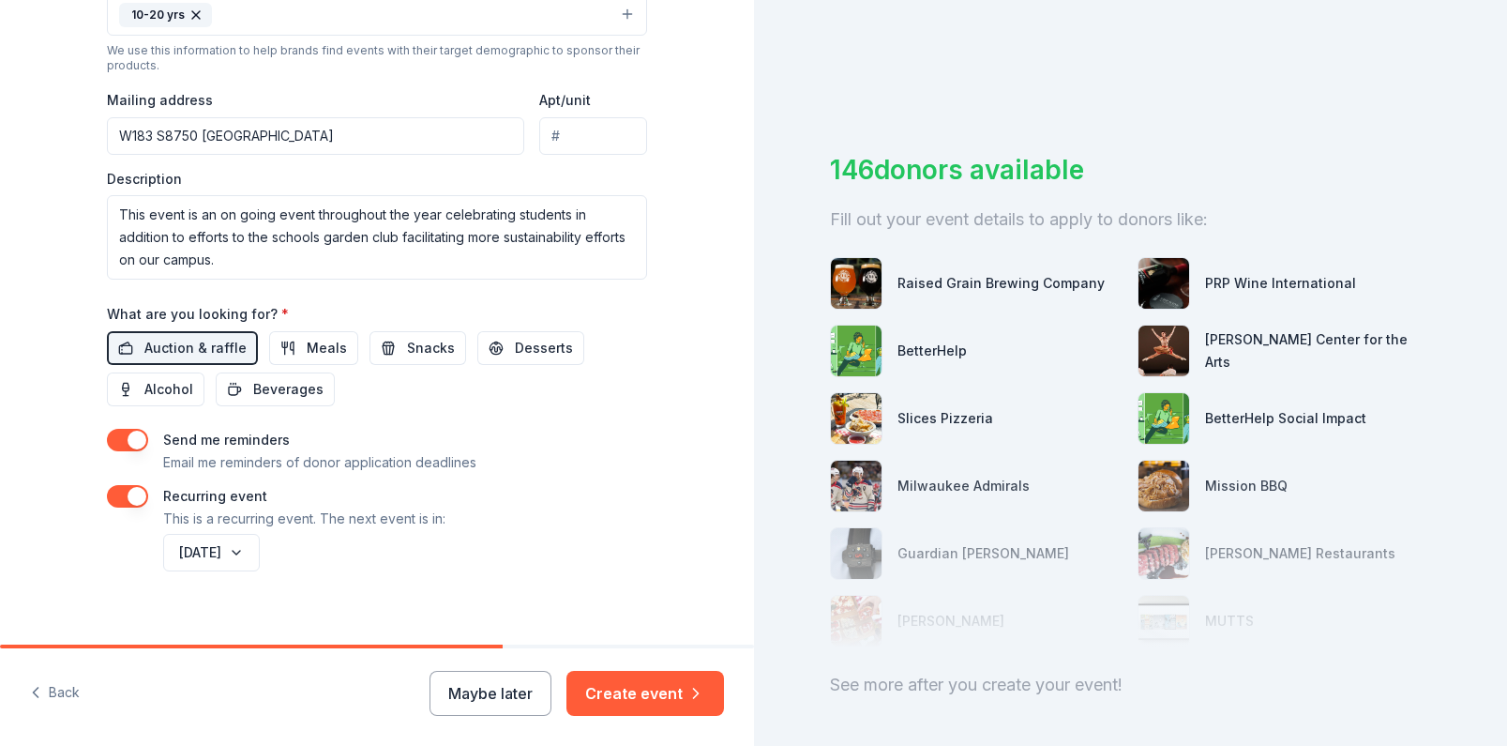
click at [389, 569] on div "[DATE]" at bounding box center [403, 552] width 488 height 45
click at [676, 693] on button "Create event" at bounding box center [646, 693] width 158 height 45
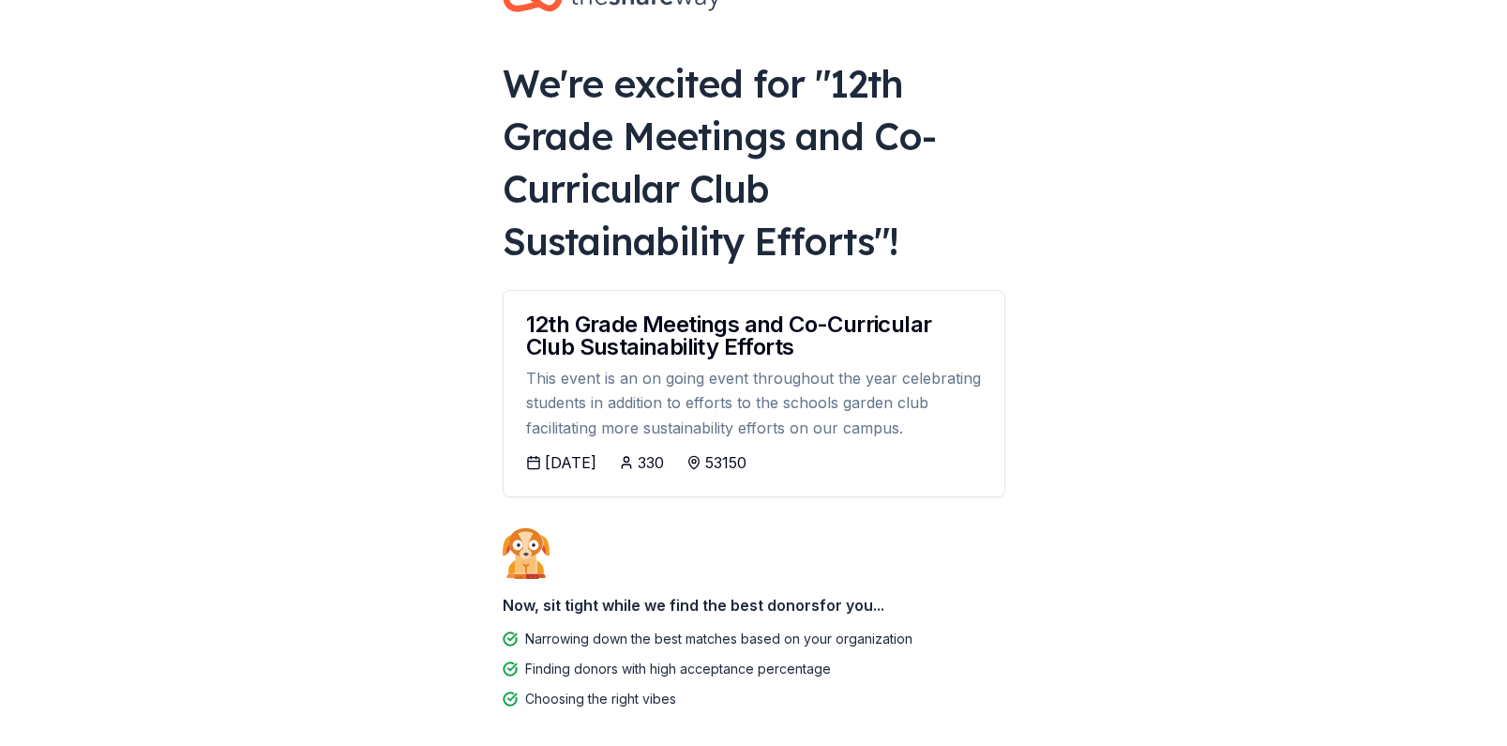
scroll to position [150, 0]
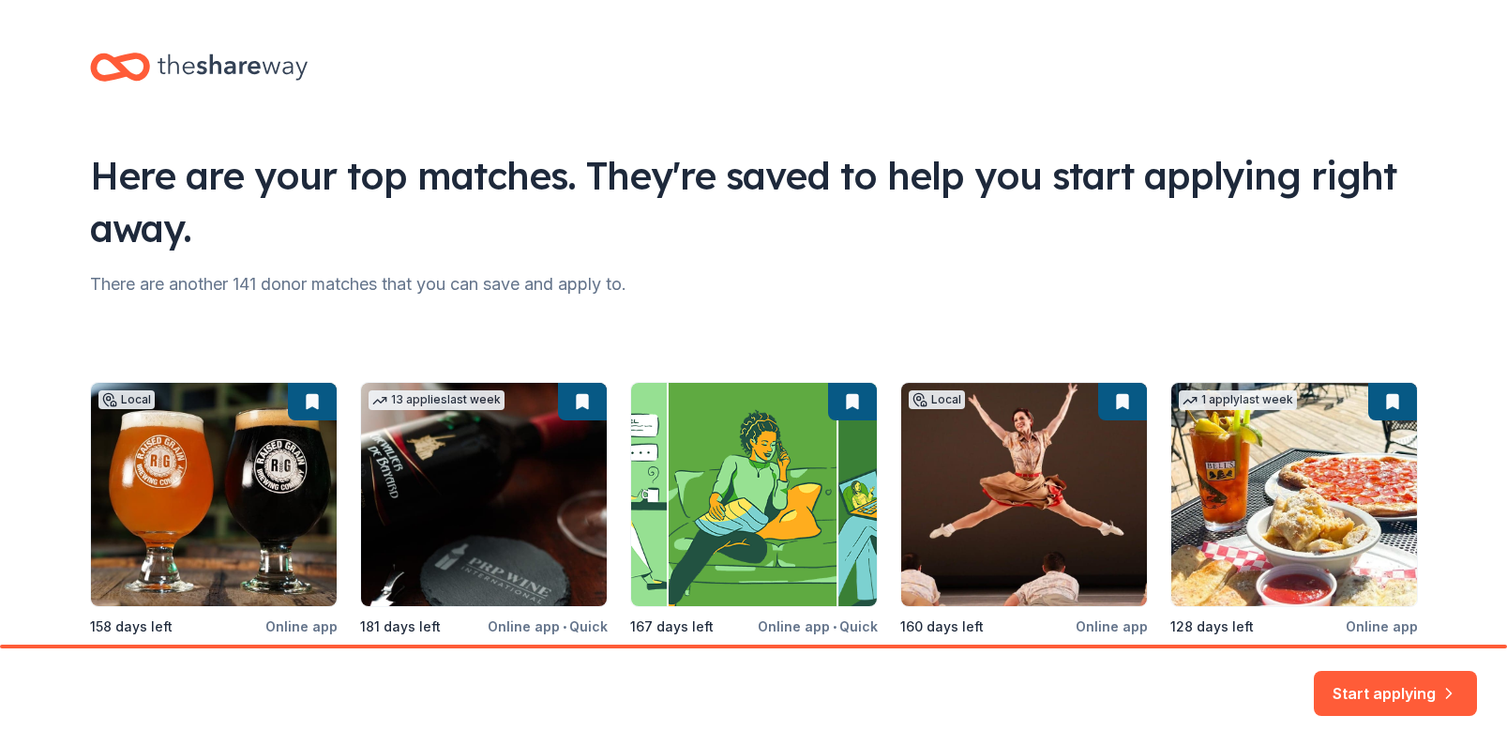
scroll to position [189, 0]
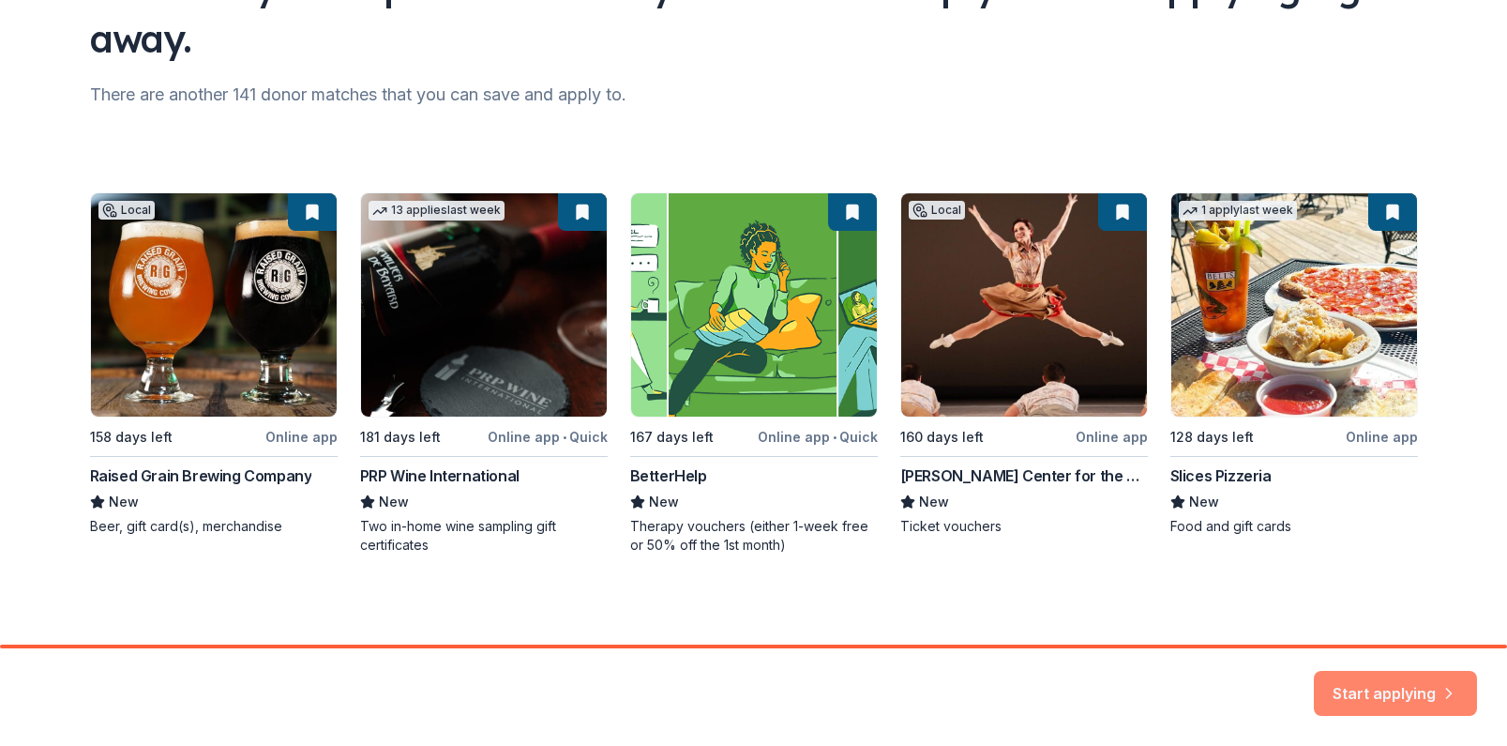
click at [1463, 690] on button "Start applying" at bounding box center [1395, 682] width 163 height 45
click at [1438, 668] on div "Start applying" at bounding box center [753, 697] width 1507 height 98
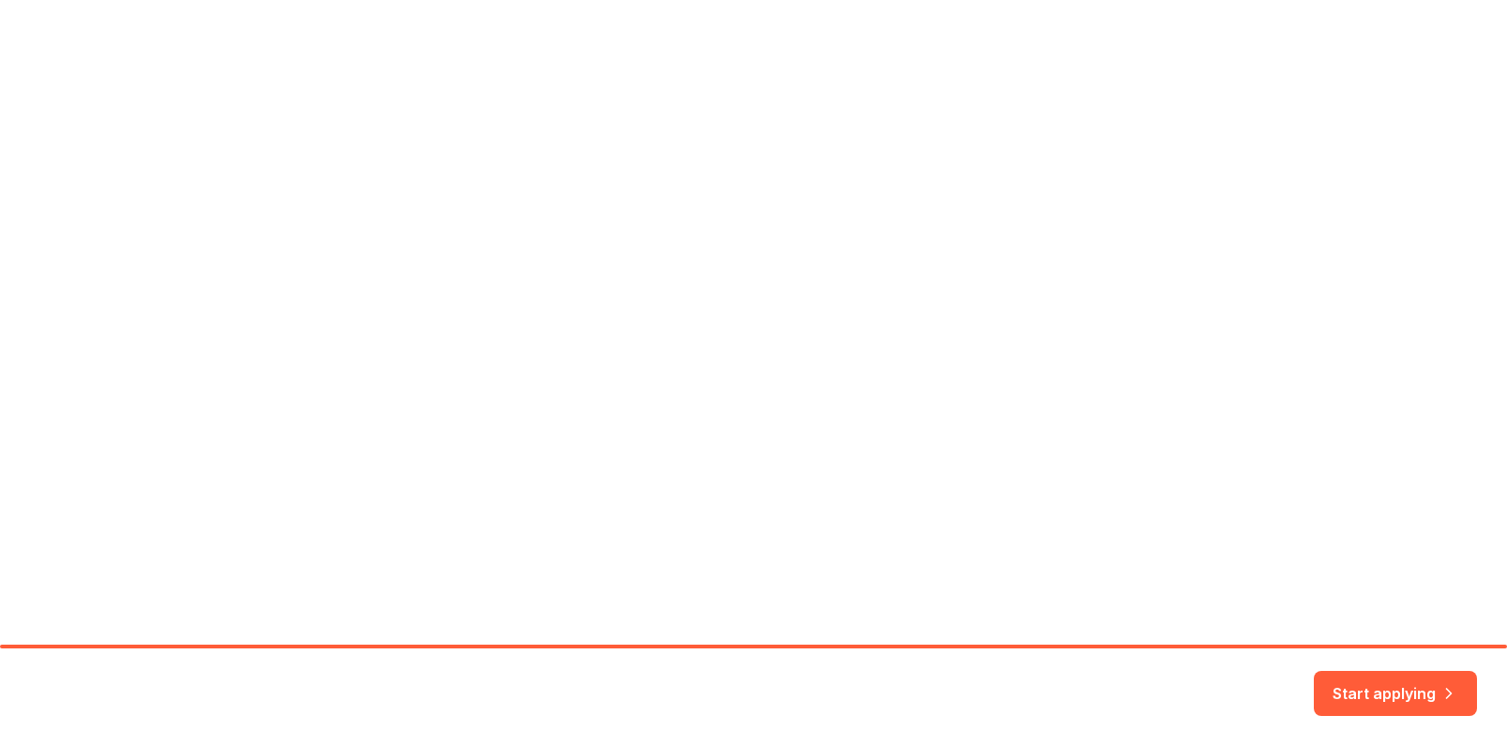
scroll to position [145, 0]
